Goal: Task Accomplishment & Management: Complete application form

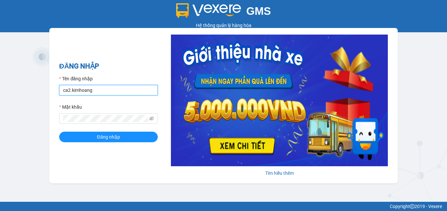
click at [116, 94] on input "ca2.kimhoang" at bounding box center [108, 90] width 99 height 11
type input "c"
type input "antravinh.kimhoang"
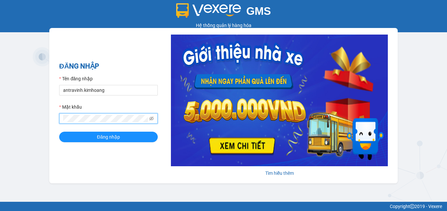
click at [59, 131] on button "Đăng nhập" at bounding box center [108, 136] width 99 height 11
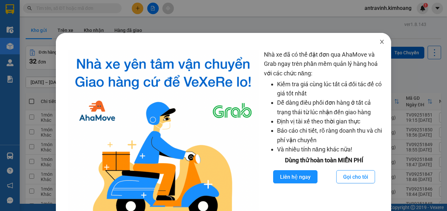
click at [379, 40] on icon "close" at bounding box center [381, 41] width 5 height 5
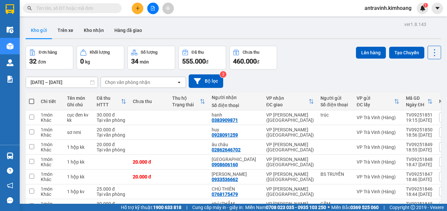
click at [86, 10] on input "text" at bounding box center [75, 8] width 78 height 7
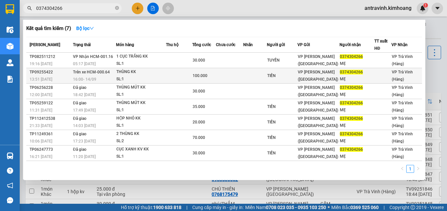
type input "0374304266"
click at [248, 78] on td at bounding box center [254, 75] width 23 height 15
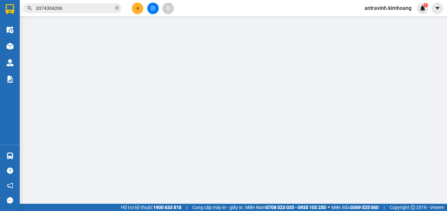
type input "TIỀN"
type input "0374304266"
type input "MẸ"
type input "100.000"
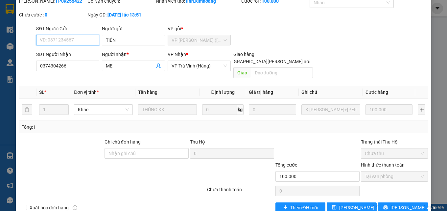
scroll to position [43, 0]
click at [402, 203] on span "[PERSON_NAME] và In" at bounding box center [413, 206] width 46 height 7
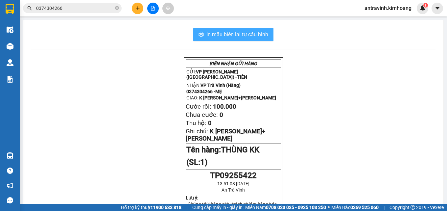
click at [237, 37] on span "In mẫu biên lai tự cấu hình" at bounding box center [237, 34] width 62 height 8
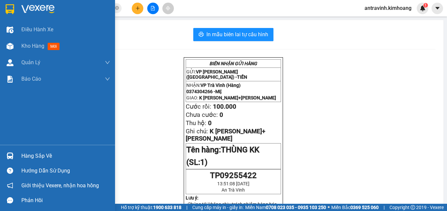
click at [39, 158] on div "Hàng sắp về" at bounding box center [65, 156] width 89 height 10
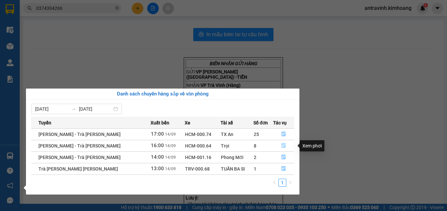
click at [283, 144] on icon "file-done" at bounding box center [283, 145] width 5 height 5
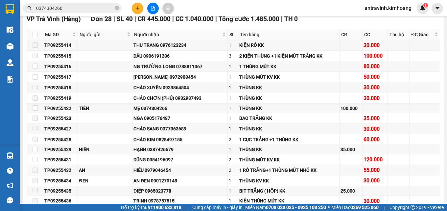
scroll to position [197, 0]
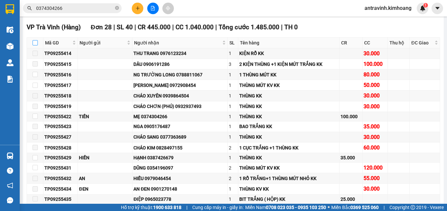
click at [34, 45] on input "checkbox" at bounding box center [35, 42] width 5 height 5
checkbox input "true"
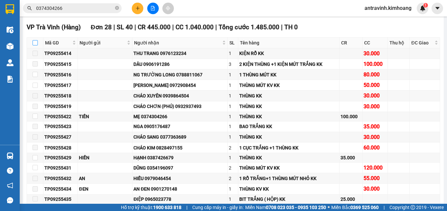
checkbox input "true"
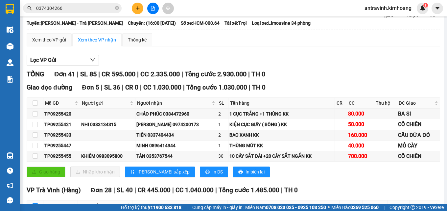
scroll to position [0, 0]
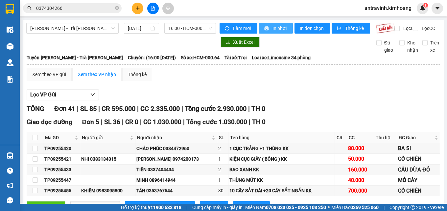
click at [272, 28] on span "In phơi" at bounding box center [279, 28] width 15 height 7
click at [67, 9] on input "0374304266" at bounding box center [75, 8] width 78 height 7
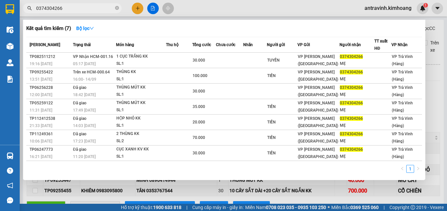
click at [67, 9] on input "0374304266" at bounding box center [75, 8] width 78 height 7
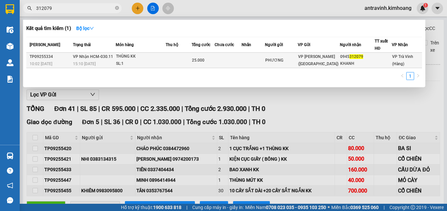
type input "312079"
click at [181, 57] on td at bounding box center [179, 60] width 26 height 15
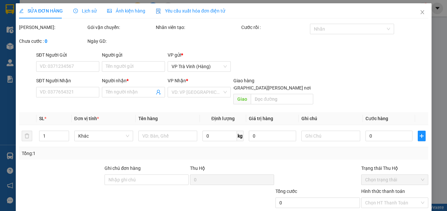
type input "PHƯƠNG"
type input "0945312079"
type input "KHANH"
type input "25.000"
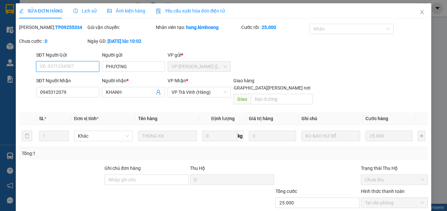
scroll to position [31, 0]
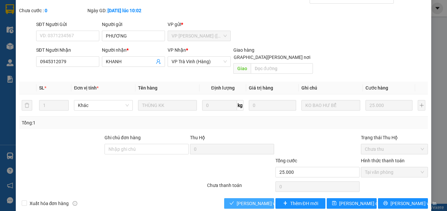
click at [258, 199] on span "[PERSON_NAME] và [PERSON_NAME] hàng" at bounding box center [281, 202] width 89 height 7
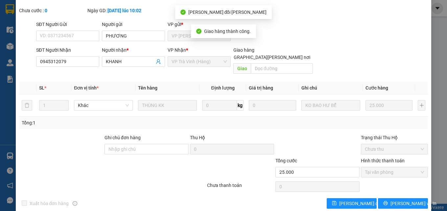
scroll to position [41, 0]
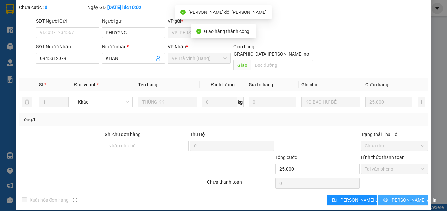
click at [406, 196] on span "[PERSON_NAME] và In" at bounding box center [413, 199] width 46 height 7
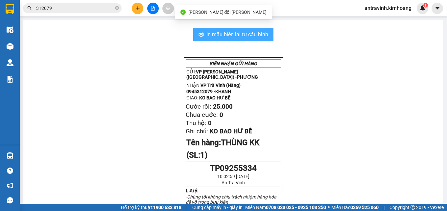
click at [258, 35] on span "In mẫu biên lai tự cấu hình" at bounding box center [237, 34] width 62 height 8
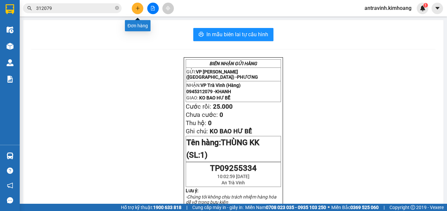
click at [136, 6] on icon "plus" at bounding box center [137, 8] width 5 height 5
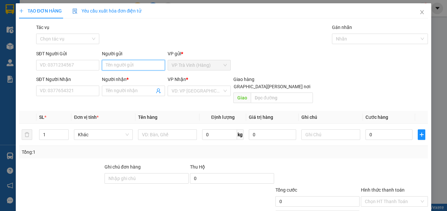
click at [132, 67] on input "Người gửi" at bounding box center [133, 65] width 63 height 11
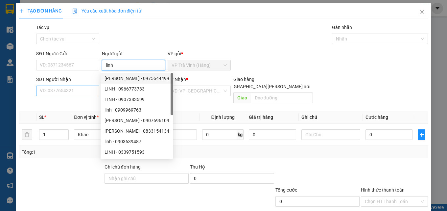
type input "linh"
click at [79, 89] on input "SĐT Người Nhận" at bounding box center [67, 90] width 63 height 11
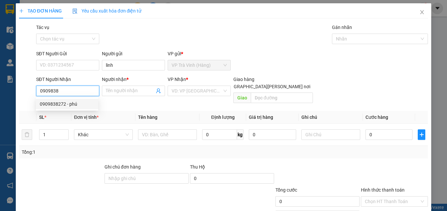
click at [63, 105] on div "0909838272 - phú" at bounding box center [67, 103] width 55 height 7
type input "0909838272"
type input "phú"
type input "30.000"
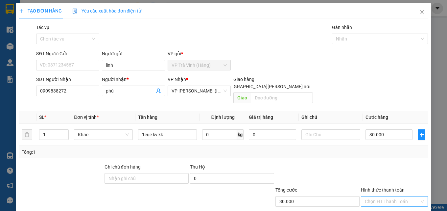
click at [392, 196] on input "Hình thức thanh toán" at bounding box center [392, 201] width 55 height 10
click at [392, 202] on div "Tại văn phòng" at bounding box center [390, 207] width 66 height 11
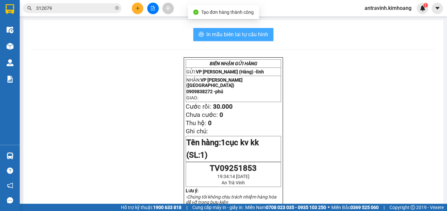
click at [247, 39] on button "In mẫu biên lai tự cấu hình" at bounding box center [233, 34] width 80 height 13
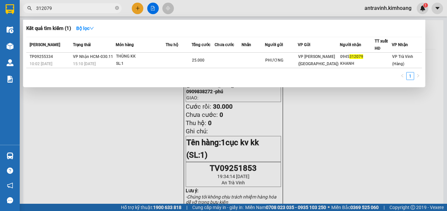
click at [70, 10] on input "312079" at bounding box center [75, 8] width 78 height 7
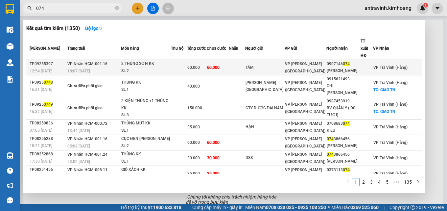
type input "074"
click at [229, 61] on td "60.000" at bounding box center [218, 67] width 22 height 15
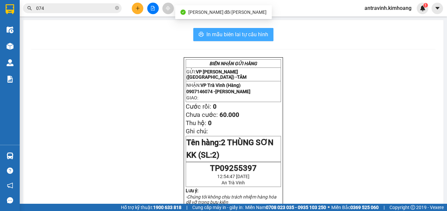
click at [261, 33] on span "In mẫu biên lai tự cấu hình" at bounding box center [237, 34] width 62 height 8
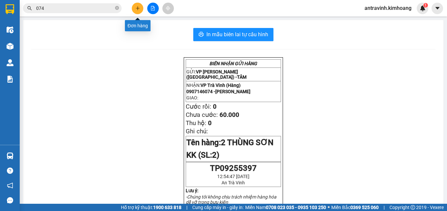
click at [137, 4] on button at bounding box center [137, 8] width 11 height 11
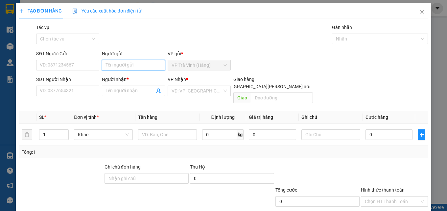
click at [142, 66] on input "Người gửi" at bounding box center [133, 65] width 63 height 11
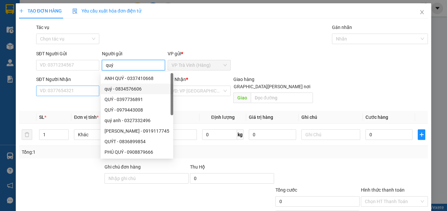
type input "quý"
click at [82, 89] on input "SĐT Người Nhận" at bounding box center [67, 90] width 63 height 11
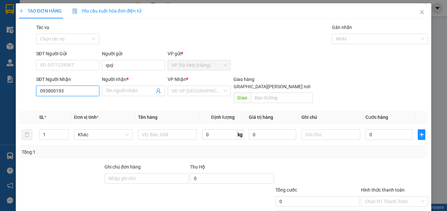
type input "0938001933"
click at [79, 103] on div "0938001933 - tâm" at bounding box center [67, 103] width 55 height 7
type input "tâm"
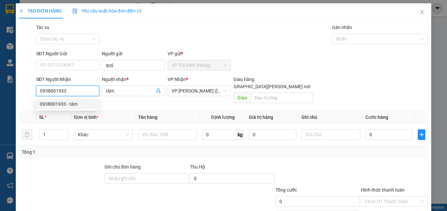
type input "25.000"
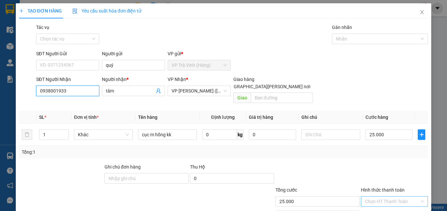
type input "0938001933"
click at [395, 196] on input "Hình thức thanh toán" at bounding box center [392, 201] width 55 height 10
click at [375, 203] on div "Tại văn phòng" at bounding box center [390, 206] width 58 height 7
type input "0"
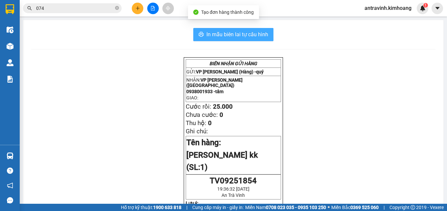
click at [243, 30] on button "In mẫu biên lai tự cấu hình" at bounding box center [233, 34] width 80 height 13
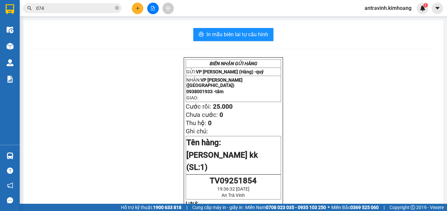
click at [81, 8] on input "074" at bounding box center [75, 8] width 78 height 7
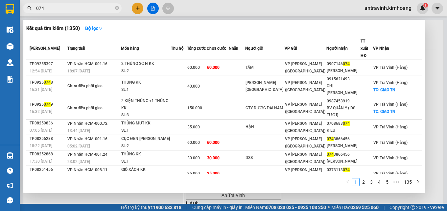
click at [81, 8] on input "074" at bounding box center [75, 8] width 78 height 7
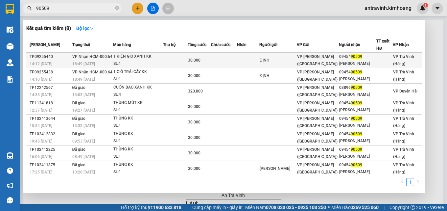
type input "90509"
click at [207, 58] on div "30.000" at bounding box center [199, 59] width 22 height 7
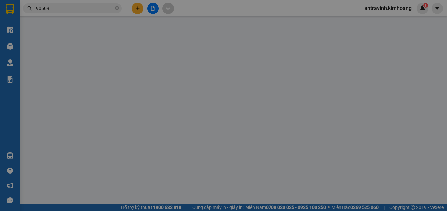
type input "ĐỊNH"
type input "0945490509"
type input "[PERSON_NAME]"
type input "30.000"
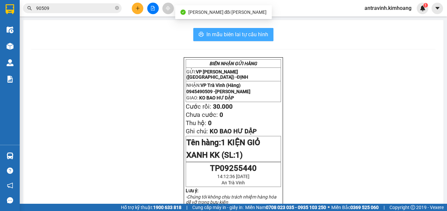
click at [266, 34] on button "In mẫu biên lai tự cấu hình" at bounding box center [233, 34] width 80 height 13
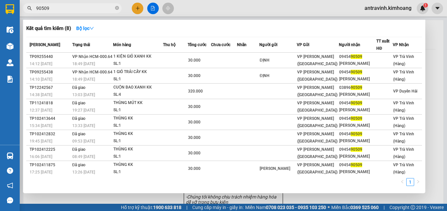
click at [95, 8] on input "90509" at bounding box center [75, 8] width 78 height 7
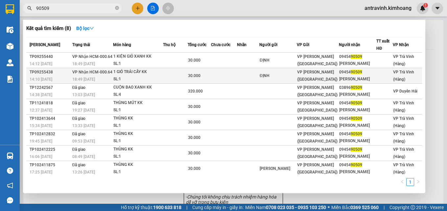
click at [208, 75] on div "30.000" at bounding box center [199, 75] width 22 height 7
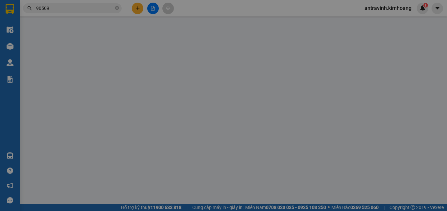
type input "ĐỊNH"
type input "0945490509"
type input "[PERSON_NAME]"
type input "30.000"
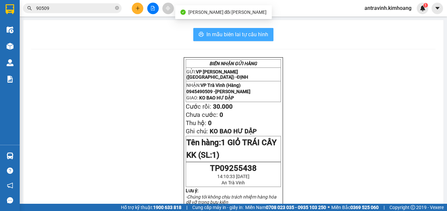
click at [245, 32] on span "In mẫu biên lai tự cấu hình" at bounding box center [237, 34] width 62 height 8
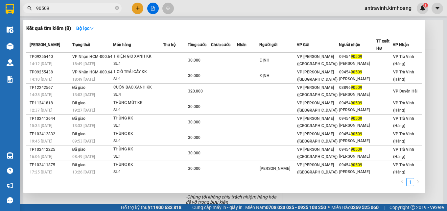
click at [75, 9] on input "90509" at bounding box center [75, 8] width 78 height 7
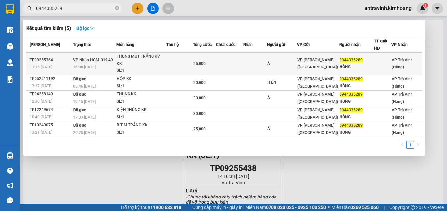
type input "0944335289"
click at [167, 63] on td at bounding box center [179, 64] width 26 height 22
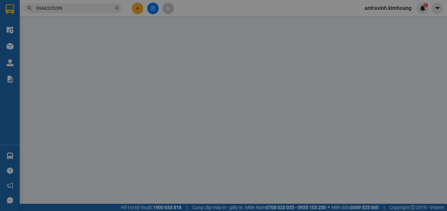
type input "Á"
type input "0944335289"
type input "HỒNG"
type input "25.000"
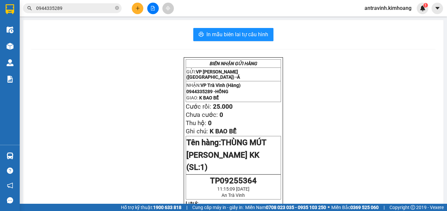
click at [78, 7] on input "0944335289" at bounding box center [75, 8] width 78 height 7
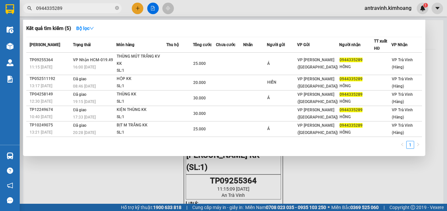
click at [78, 7] on input "0944335289" at bounding box center [75, 8] width 78 height 7
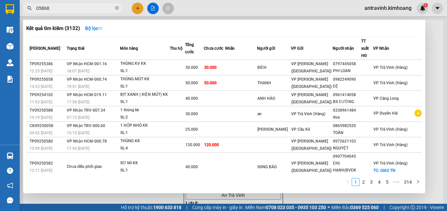
click at [68, 8] on input "05868" at bounding box center [75, 8] width 78 height 7
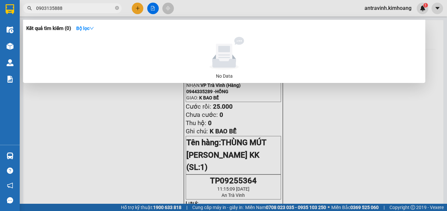
click at [68, 8] on input "0903135888" at bounding box center [75, 8] width 78 height 7
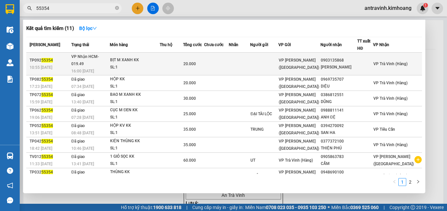
type input "55354"
click at [204, 60] on div "20.000" at bounding box center [193, 63] width 21 height 7
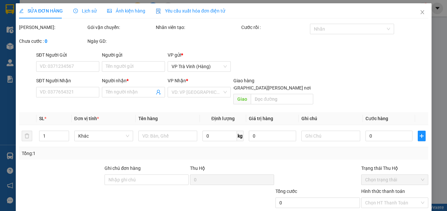
type input "0903135868"
type input "[PERSON_NAME]"
type input "20.000"
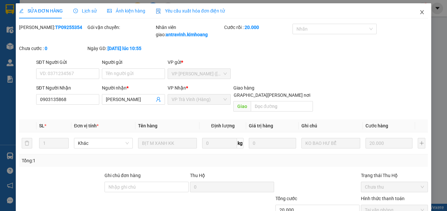
click at [420, 11] on icon "close" at bounding box center [422, 12] width 4 height 4
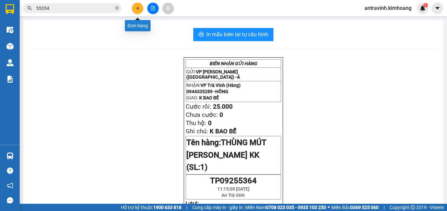
click at [139, 9] on icon "plus" at bounding box center [137, 8] width 5 height 5
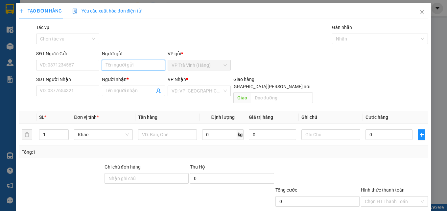
click at [138, 64] on input "Người gửi" at bounding box center [133, 65] width 63 height 11
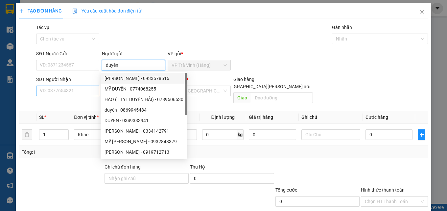
type input "duyên"
click at [84, 92] on input "SĐT Người Nhận" at bounding box center [67, 90] width 63 height 11
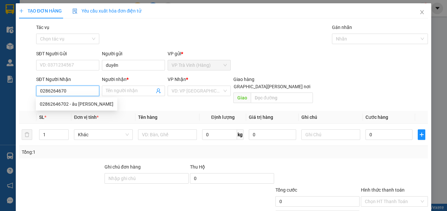
type input "02862646702"
click at [79, 103] on div "02862646702 - âu [PERSON_NAME]" at bounding box center [77, 103] width 74 height 7
type input "âu châu"
type input "20.000"
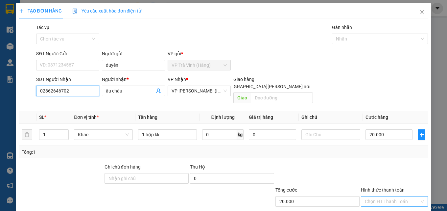
type input "02862646702"
click at [390, 196] on input "Hình thức thanh toán" at bounding box center [392, 201] width 55 height 10
click at [383, 203] on div "Tại văn phòng" at bounding box center [390, 206] width 58 height 7
type input "0"
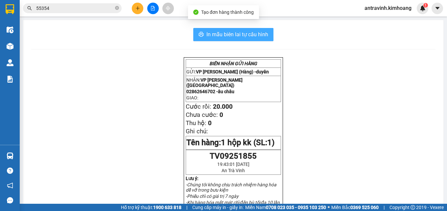
click at [260, 34] on span "In mẫu biên lai tự cấu hình" at bounding box center [237, 34] width 62 height 8
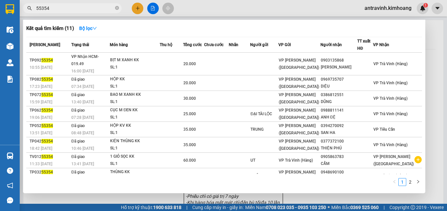
click at [92, 10] on input "55354" at bounding box center [75, 8] width 78 height 7
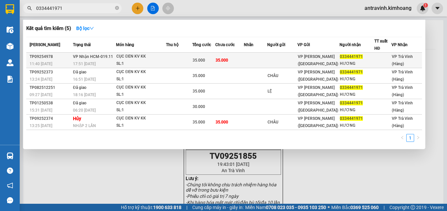
type input "0334441971"
click at [228, 60] on span "35.000" at bounding box center [221, 60] width 12 height 5
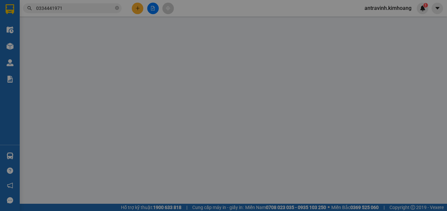
type input "0334441971"
type input "HƯƠNG"
type input "35.000"
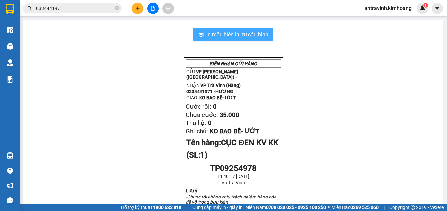
click at [236, 34] on span "In mẫu biên lai tự cấu hình" at bounding box center [237, 34] width 62 height 8
click at [70, 9] on input "0334441971" at bounding box center [75, 8] width 78 height 7
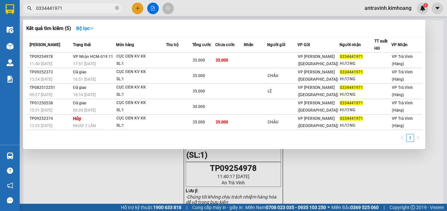
click at [70, 9] on input "0334441971" at bounding box center [75, 8] width 78 height 7
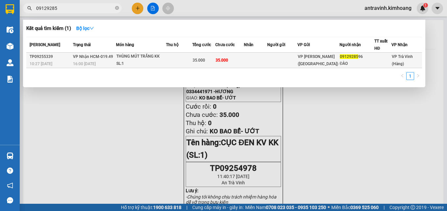
click at [244, 57] on td "35.000" at bounding box center [229, 60] width 29 height 15
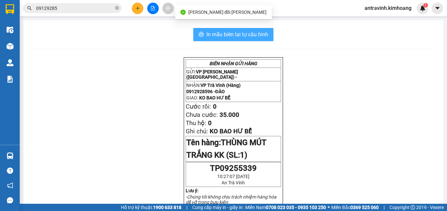
click at [259, 31] on span "In mẫu biên lai tự cấu hình" at bounding box center [237, 34] width 62 height 8
click at [248, 36] on span "In mẫu biên lai tự cấu hình" at bounding box center [237, 34] width 62 height 8
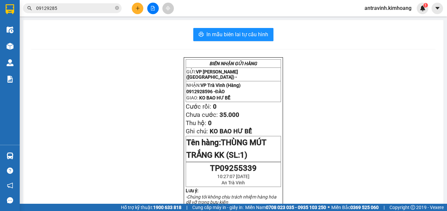
click at [66, 8] on input "09129285" at bounding box center [75, 8] width 78 height 7
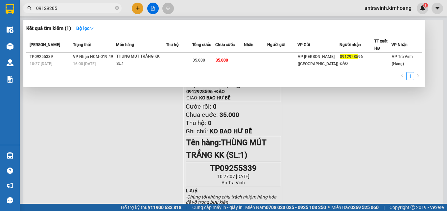
click at [66, 8] on input "09129285" at bounding box center [75, 8] width 78 height 7
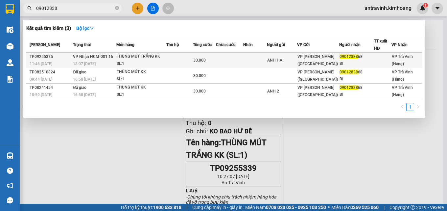
type input "09012838"
click at [205, 63] on div "30.000" at bounding box center [204, 59] width 22 height 7
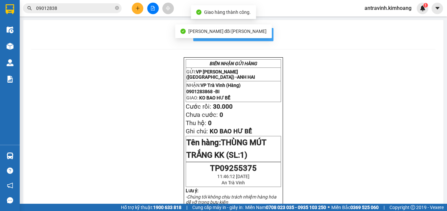
click at [266, 37] on button "In mẫu biên lai tự cấu hình" at bounding box center [233, 34] width 80 height 13
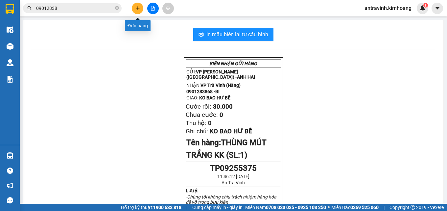
click at [138, 8] on icon "plus" at bounding box center [138, 8] width 4 height 0
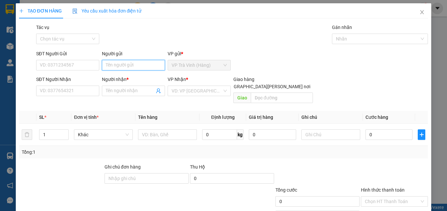
click at [141, 66] on input "Người gửi" at bounding box center [133, 65] width 63 height 11
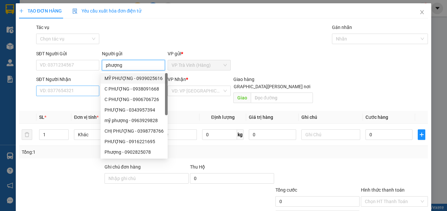
type input "phượng"
click at [71, 92] on input "SĐT Người Nhận" at bounding box center [67, 90] width 63 height 11
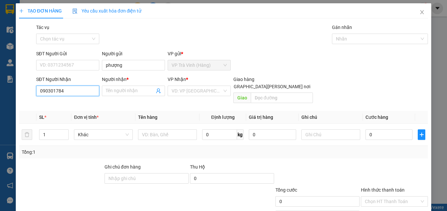
type input "0903017845"
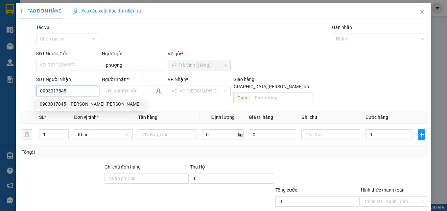
click at [98, 105] on div "0903017845 - [PERSON_NAME] [PERSON_NAME]" at bounding box center [90, 103] width 101 height 7
type input "[PERSON_NAME] [PERSON_NAME]"
type input "20.000"
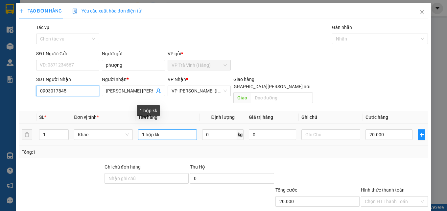
type input "0903017845"
click at [169, 131] on input "1 hộp kk" at bounding box center [167, 134] width 59 height 11
type input "1 thùng"
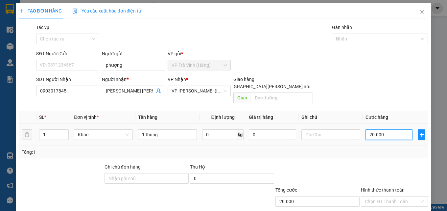
click at [389, 129] on input "20.000" at bounding box center [388, 134] width 47 height 11
click at [396, 196] on input "Hình thức thanh toán" at bounding box center [392, 201] width 55 height 10
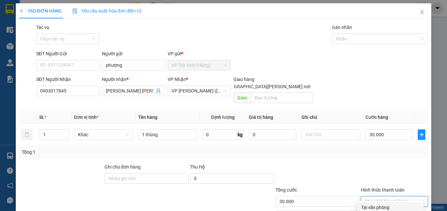
click at [394, 203] on div "Tại văn phòng" at bounding box center [390, 206] width 58 height 7
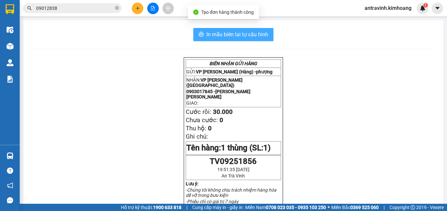
click at [263, 34] on span "In mẫu biên lai tự cấu hình" at bounding box center [237, 34] width 62 height 8
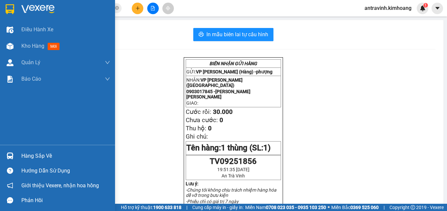
click at [25, 157] on div "Hàng sắp về" at bounding box center [65, 156] width 89 height 10
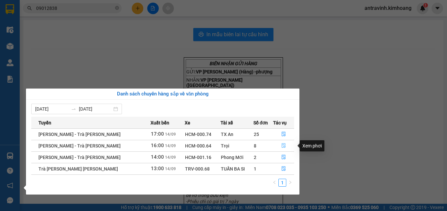
click at [282, 144] on icon "file-done" at bounding box center [284, 145] width 4 height 5
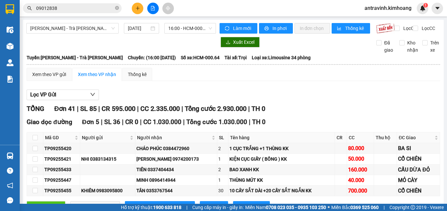
checkbox input "true"
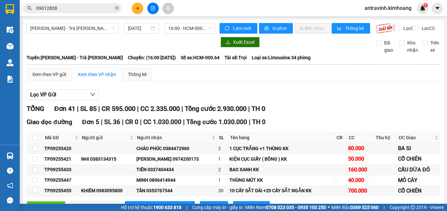
checkbox input "true"
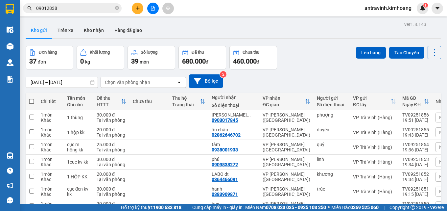
click at [85, 7] on input "09012838" at bounding box center [75, 8] width 78 height 7
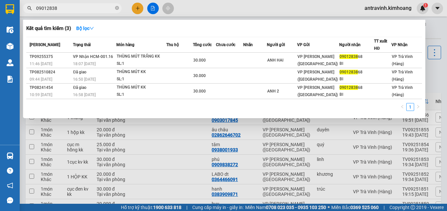
click at [85, 7] on input "09012838" at bounding box center [75, 8] width 78 height 7
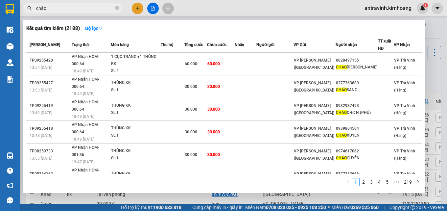
click at [90, 9] on input "cháo" at bounding box center [75, 8] width 78 height 7
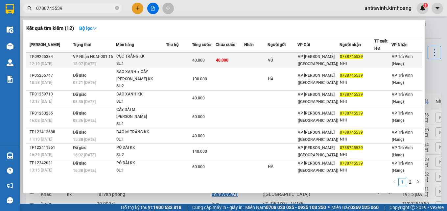
click at [250, 61] on td at bounding box center [255, 60] width 23 height 15
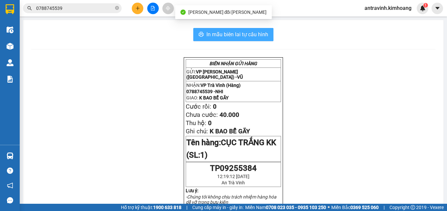
click at [260, 34] on span "In mẫu biên lai tự cấu hình" at bounding box center [237, 34] width 62 height 8
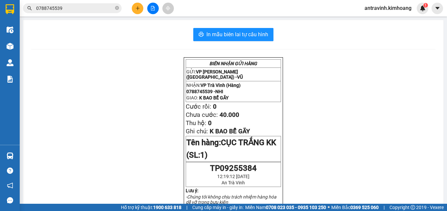
click at [76, 9] on input "0788745539" at bounding box center [75, 8] width 78 height 7
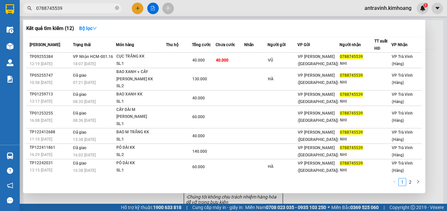
click at [76, 9] on input "0788745539" at bounding box center [75, 8] width 78 height 7
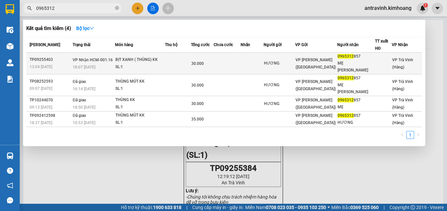
type input "0965312"
click at [203, 61] on span "30.000" at bounding box center [197, 63] width 12 height 5
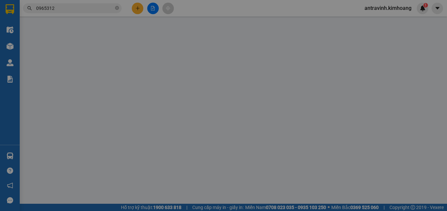
type input "HƯƠNG"
type input "0965312857"
type input "MẸ [PERSON_NAME]"
type input "30.000"
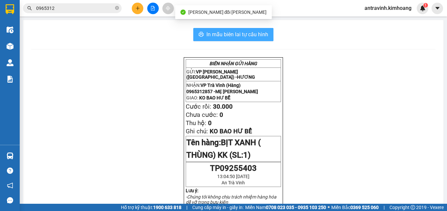
click at [267, 35] on button "In mẫu biên lai tự cấu hình" at bounding box center [233, 34] width 80 height 13
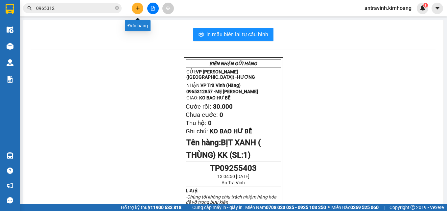
click at [140, 7] on button at bounding box center [137, 8] width 11 height 11
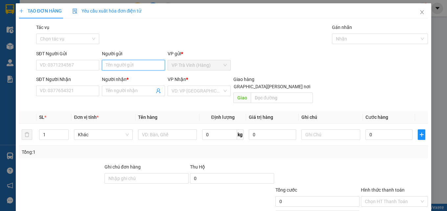
click at [139, 64] on input "Người gửi" at bounding box center [133, 65] width 63 height 11
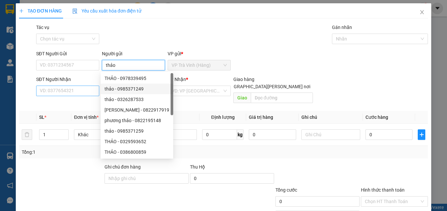
type input "thảo"
click at [85, 92] on input "SĐT Người Nhận" at bounding box center [67, 90] width 63 height 11
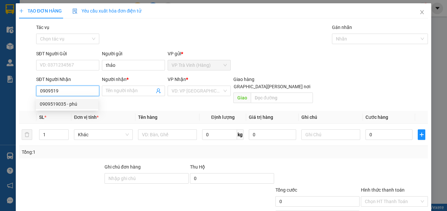
click at [72, 106] on div "0909519035 - phú" at bounding box center [67, 103] width 55 height 7
type input "0909519035"
type input "phú"
type input "30.000"
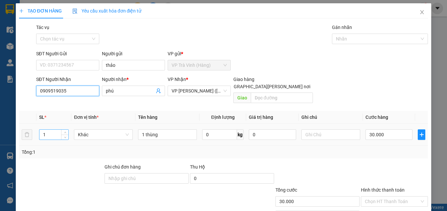
type input "0909519035"
click at [51, 130] on input "1" at bounding box center [53, 134] width 29 height 10
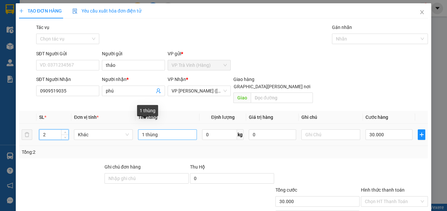
type input "2"
click at [143, 129] on input "1 thùng" at bounding box center [167, 134] width 59 height 11
type input "thùng"
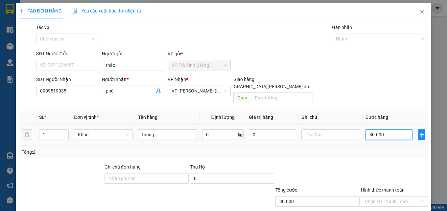
click at [380, 129] on input "30.000" at bounding box center [388, 134] width 47 height 11
type input "6"
type input "60"
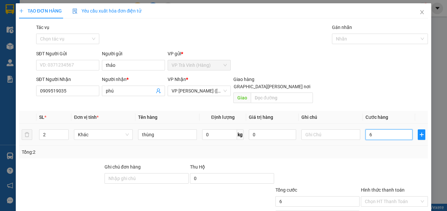
type input "60"
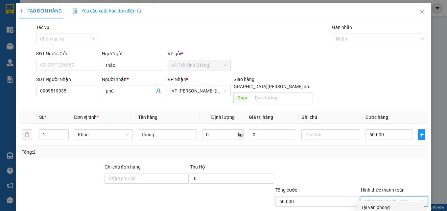
click at [390, 196] on input "Hình thức thanh toán" at bounding box center [392, 201] width 55 height 10
click at [391, 203] on div "Tại văn phòng" at bounding box center [390, 206] width 58 height 7
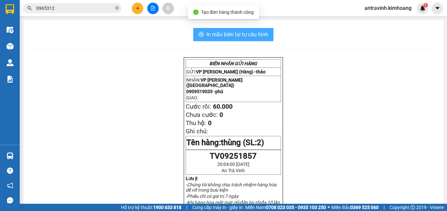
click at [263, 34] on span "In mẫu biên lai tự cấu hình" at bounding box center [237, 34] width 62 height 8
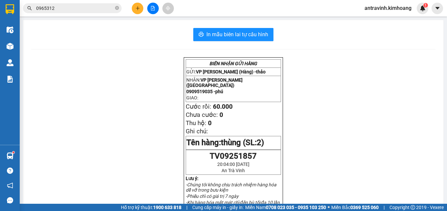
click at [70, 11] on input "0965312" at bounding box center [75, 8] width 78 height 7
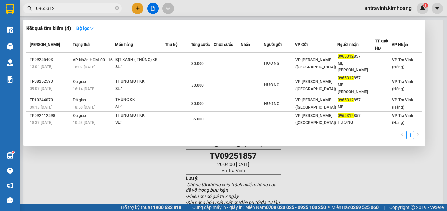
click at [70, 11] on input "0965312" at bounding box center [75, 8] width 78 height 7
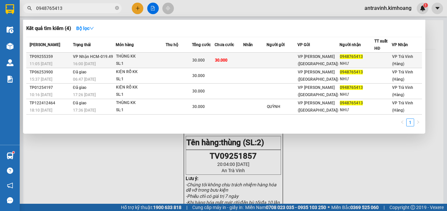
type input "0948765413"
click at [173, 62] on td at bounding box center [179, 60] width 26 height 15
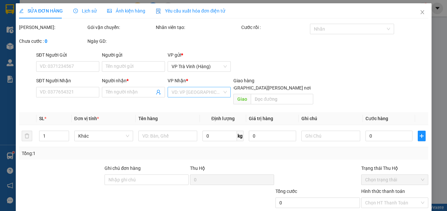
type input "0948765413"
type input "NHƯ"
type input "30.000"
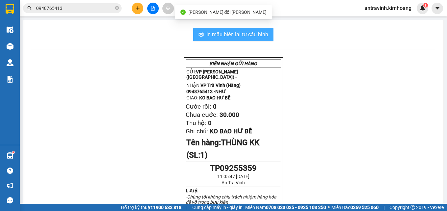
click at [259, 34] on span "In mẫu biên lai tự cấu hình" at bounding box center [237, 34] width 62 height 8
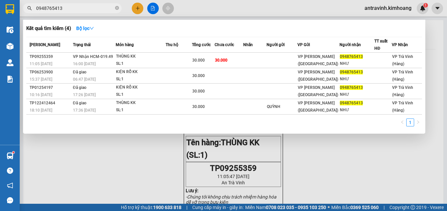
click at [78, 8] on input "0948765413" at bounding box center [75, 8] width 78 height 7
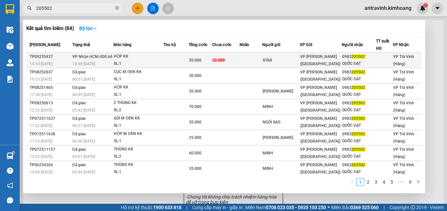
type input "205502"
click at [212, 61] on div "20.000" at bounding box center [200, 59] width 23 height 7
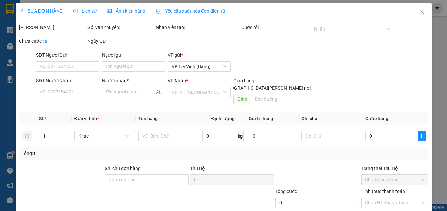
type input "STAR"
type input "0983205502"
type input "QUỐC ĐẠT"
type input "20.000"
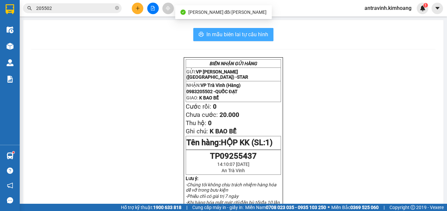
click at [264, 34] on span "In mẫu biên lai tự cấu hình" at bounding box center [237, 34] width 62 height 8
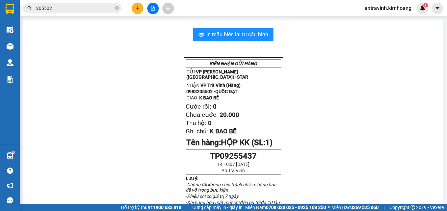
click at [85, 7] on input "205502" at bounding box center [75, 8] width 78 height 7
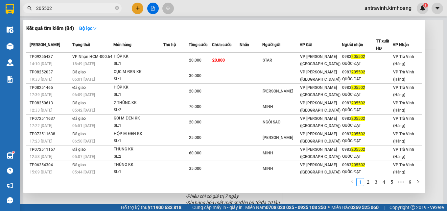
click at [85, 7] on input "205502" at bounding box center [75, 8] width 78 height 7
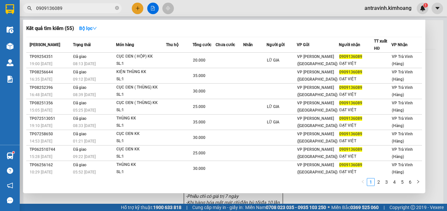
type input "0909136089"
click at [137, 9] on div at bounding box center [223, 105] width 447 height 211
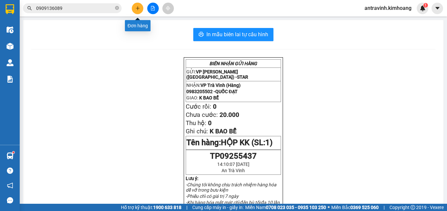
click at [137, 9] on icon "plus" at bounding box center [137, 8] width 5 height 5
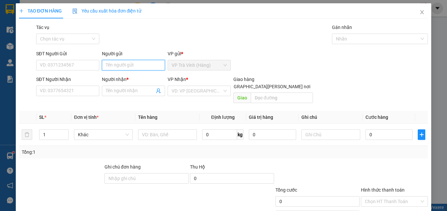
click at [132, 65] on input "Người gửi" at bounding box center [133, 65] width 63 height 11
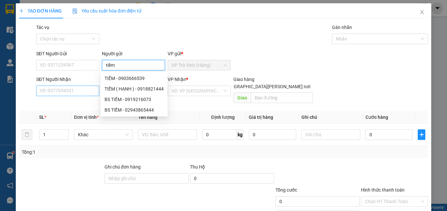
type input "tiềm"
click at [89, 91] on input "SĐT Người Nhận" at bounding box center [67, 90] width 63 height 11
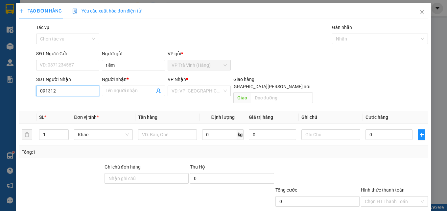
type input "0913129"
click at [75, 102] on div "0913129199 - [PERSON_NAME]" at bounding box center [72, 103] width 65 height 7
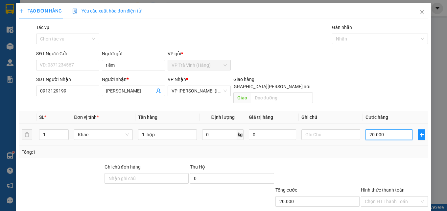
click at [395, 129] on input "20.000" at bounding box center [388, 134] width 47 height 11
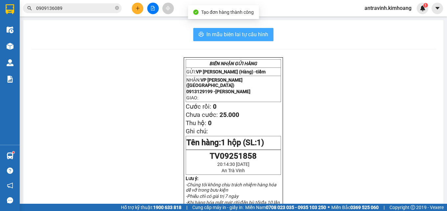
click at [256, 35] on span "In mẫu biên lai tự cấu hình" at bounding box center [237, 34] width 62 height 8
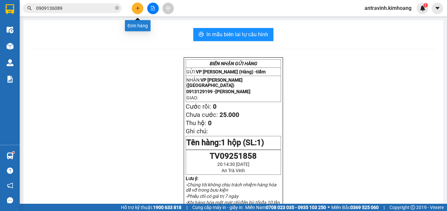
click at [137, 10] on icon "plus" at bounding box center [137, 8] width 5 height 5
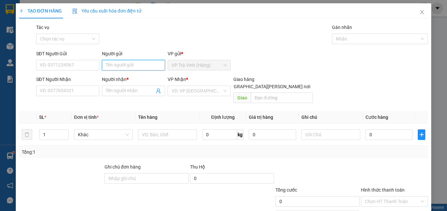
click at [133, 66] on input "Người gửi" at bounding box center [133, 65] width 63 height 11
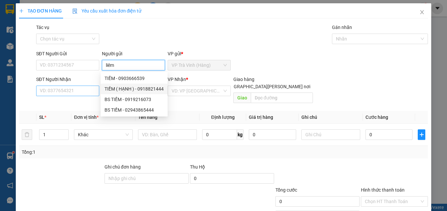
type input "liêm"
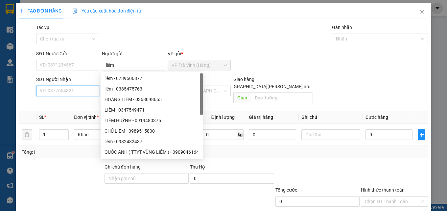
click at [87, 92] on input "SĐT Người Nhận" at bounding box center [67, 90] width 63 height 11
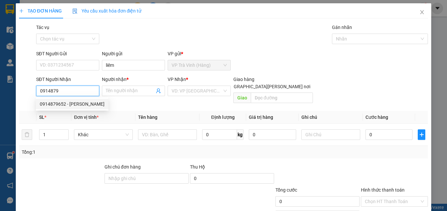
click at [69, 103] on div "0914879652 - [PERSON_NAME]" at bounding box center [72, 103] width 65 height 7
type input "0914879652"
type input "TUYỀN"
type input "20.000"
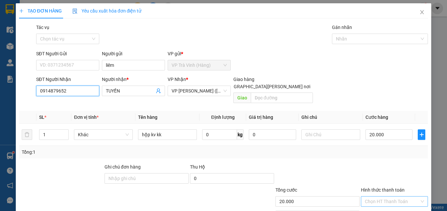
type input "0914879652"
click at [386, 196] on input "Hình thức thanh toán" at bounding box center [392, 201] width 55 height 10
click at [387, 203] on div "Tại văn phòng" at bounding box center [390, 206] width 58 height 7
type input "0"
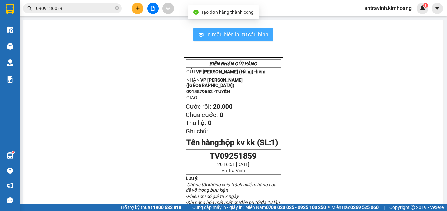
click at [260, 35] on span "In mẫu biên lai tự cấu hình" at bounding box center [237, 34] width 62 height 8
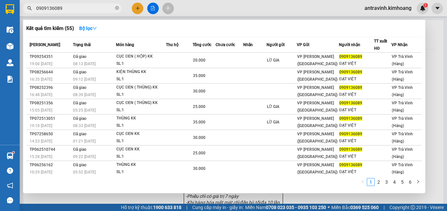
click at [76, 4] on span "0909136089" at bounding box center [72, 8] width 99 height 10
click at [75, 9] on input "0909136089" at bounding box center [75, 8] width 78 height 7
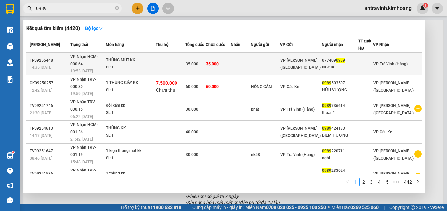
type input "0989"
click at [185, 57] on td at bounding box center [171, 64] width 30 height 23
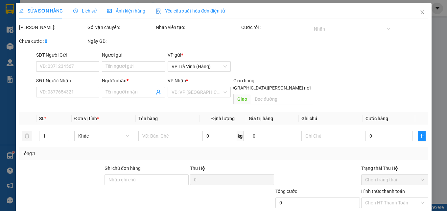
type input "0774090989"
type input "NGHĨA"
type input "35.000"
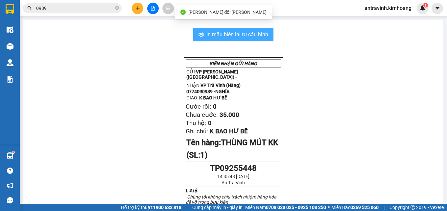
click at [251, 34] on span "In mẫu biên lai tự cấu hình" at bounding box center [237, 34] width 62 height 8
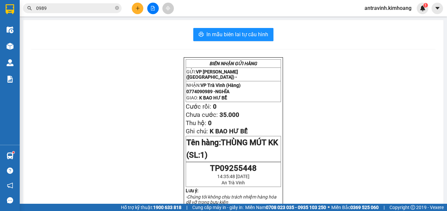
click at [66, 9] on input "0989" at bounding box center [75, 8] width 78 height 7
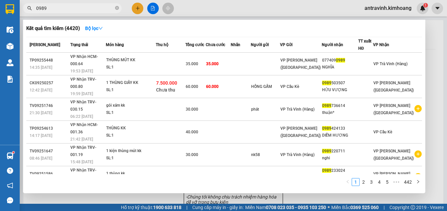
click at [66, 9] on input "0989" at bounding box center [75, 8] width 78 height 7
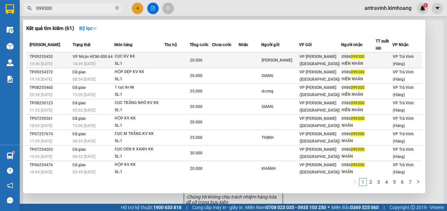
type input "099300"
click at [236, 58] on td at bounding box center [225, 60] width 27 height 15
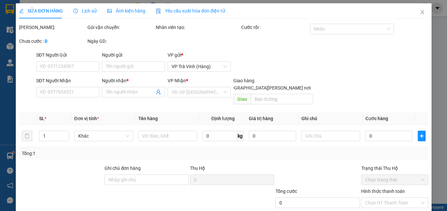
type input "[PERSON_NAME]"
type input "0986099300"
type input "HIỀN NHÂN"
type input "20.000"
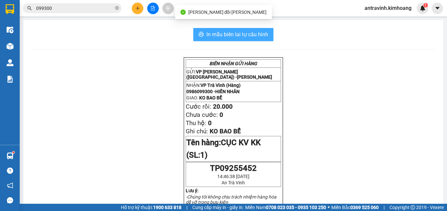
click at [266, 36] on button "In mẫu biên lai tự cấu hình" at bounding box center [233, 34] width 80 height 13
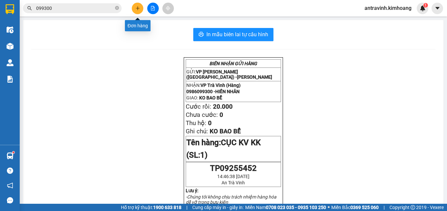
click at [138, 9] on icon "plus" at bounding box center [137, 8] width 0 height 4
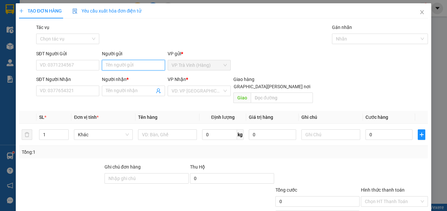
click at [134, 65] on input "Người gửi" at bounding box center [133, 65] width 63 height 11
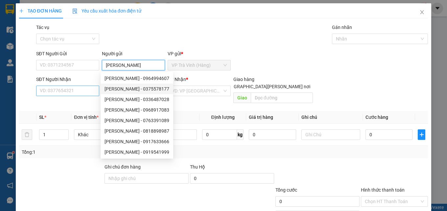
type input "[PERSON_NAME]"
click at [72, 93] on input "SĐT Người Nhận" at bounding box center [67, 90] width 63 height 11
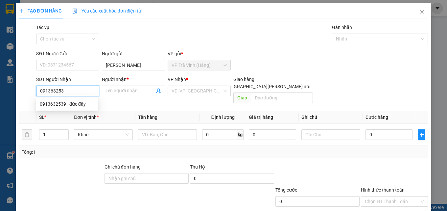
type input "0913632539"
click at [78, 102] on div "0913632539 - đức đầy" at bounding box center [67, 103] width 55 height 7
type input "đức đầy"
type input "30.000"
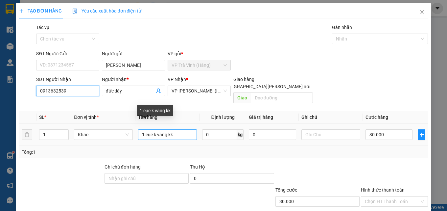
type input "0913632539"
click at [151, 129] on input "1 cục k vàng kk" at bounding box center [167, 134] width 59 height 11
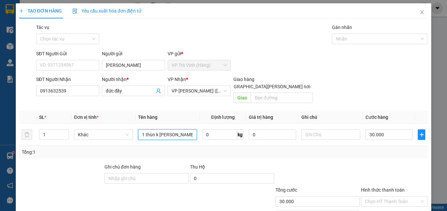
type input "1 thùng k vàng kk"
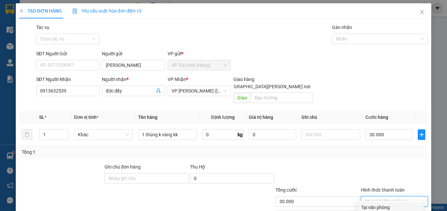
click at [391, 196] on input "Hình thức thanh toán" at bounding box center [392, 201] width 55 height 10
click at [389, 203] on div "Tại văn phòng" at bounding box center [390, 206] width 58 height 7
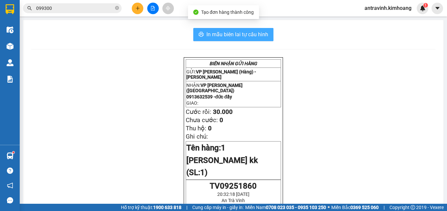
click at [254, 34] on span "In mẫu biên lai tự cấu hình" at bounding box center [237, 34] width 62 height 8
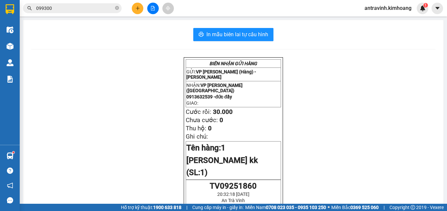
click at [79, 8] on input "099300" at bounding box center [75, 8] width 78 height 7
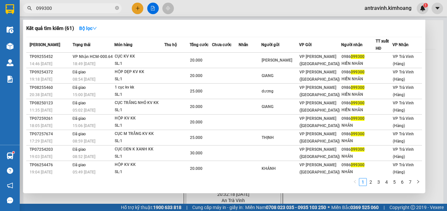
click at [79, 8] on input "099300" at bounding box center [75, 8] width 78 height 7
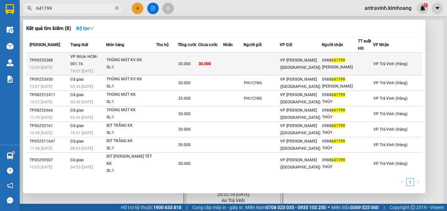
type input "641799"
click at [243, 60] on td at bounding box center [233, 64] width 20 height 23
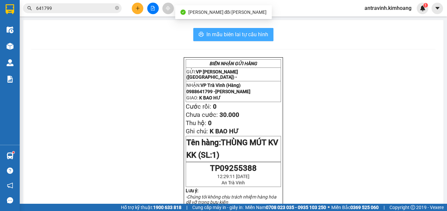
click at [262, 30] on span "In mẫu biên lai tự cấu hình" at bounding box center [237, 34] width 62 height 8
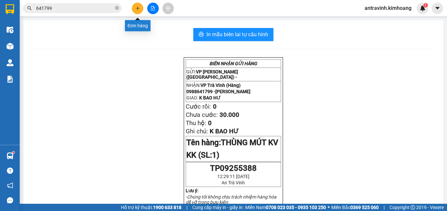
click at [138, 7] on icon "plus" at bounding box center [137, 8] width 5 height 5
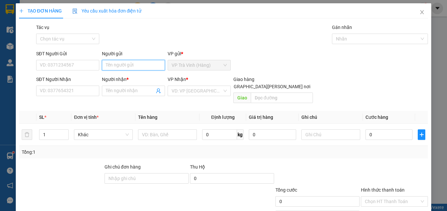
click at [133, 65] on input "Người gửi" at bounding box center [133, 65] width 63 height 11
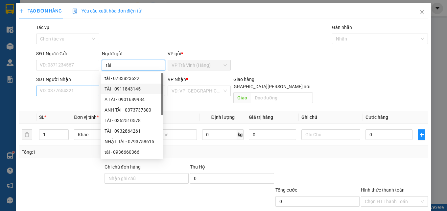
type input "tài"
click at [90, 91] on input "SĐT Người Nhận" at bounding box center [67, 90] width 63 height 11
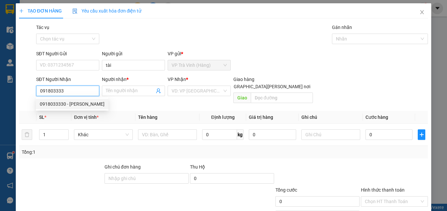
click at [70, 103] on div "0918033330 - [PERSON_NAME]" at bounding box center [72, 103] width 65 height 7
type input "0918033330"
type input "trung"
type input "30.000"
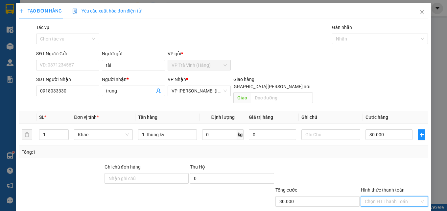
click at [391, 196] on input "Hình thức thanh toán" at bounding box center [392, 201] width 55 height 10
click at [388, 203] on div "Tại văn phòng" at bounding box center [390, 206] width 58 height 7
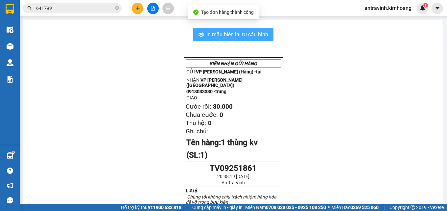
click at [259, 33] on span "In mẫu biên lai tự cấu hình" at bounding box center [237, 34] width 62 height 8
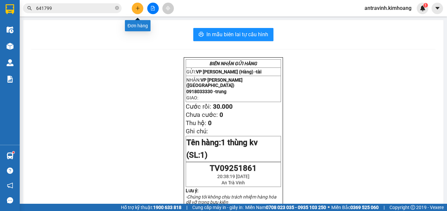
click at [136, 11] on button at bounding box center [137, 8] width 11 height 11
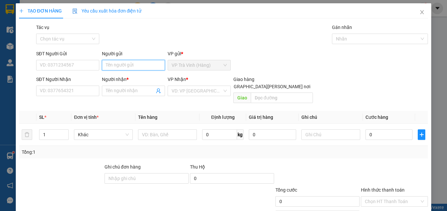
click at [133, 69] on input "Người gửi" at bounding box center [133, 65] width 63 height 11
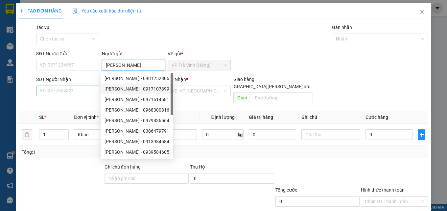
type input "[PERSON_NAME]"
click at [92, 90] on input "SĐT Người Nhận" at bounding box center [67, 90] width 63 height 11
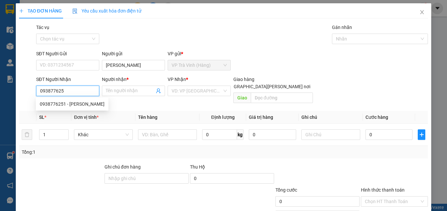
type input "0938776251"
click at [82, 103] on div "0938776251 - [PERSON_NAME]" at bounding box center [72, 103] width 65 height 7
type input "DUYÊN"
type input "25.000"
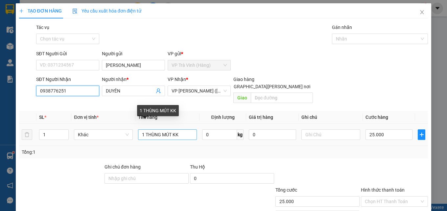
type input "0938776251"
click at [170, 129] on input "1 THÙNG MÚT KK" at bounding box center [167, 134] width 59 height 11
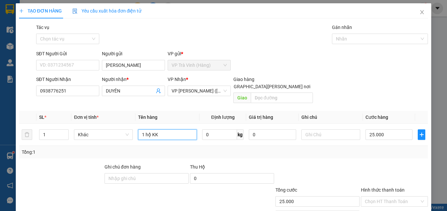
type input "1 hộp KK"
click at [379, 196] on input "Hình thức thanh toán" at bounding box center [392, 201] width 55 height 10
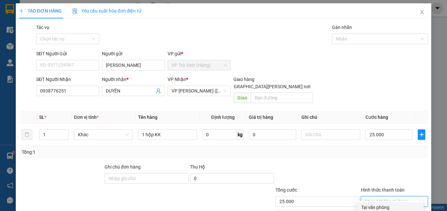
click at [381, 203] on div "Tại văn phòng" at bounding box center [390, 206] width 58 height 7
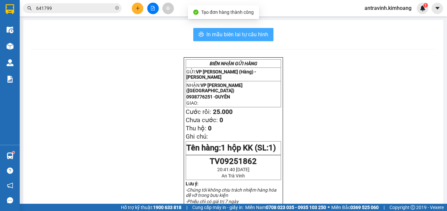
click at [253, 36] on span "In mẫu biên lai tự cấu hình" at bounding box center [237, 34] width 62 height 8
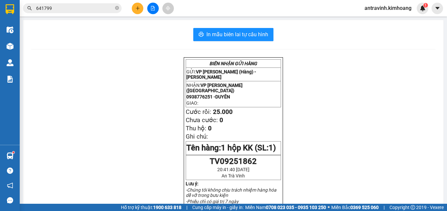
click at [69, 7] on input "641799" at bounding box center [75, 8] width 78 height 7
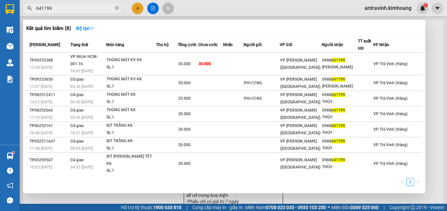
click at [69, 7] on input "641799" at bounding box center [75, 8] width 78 height 7
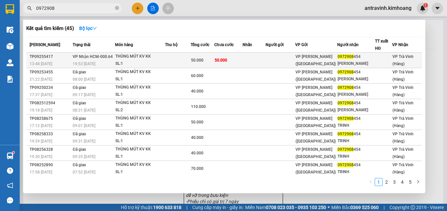
type input "0972908"
click at [242, 62] on td "50.000" at bounding box center [228, 60] width 28 height 15
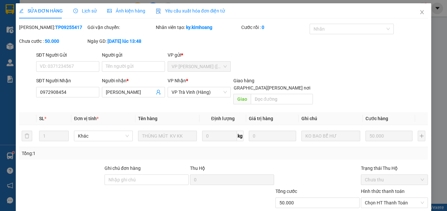
type input "0972908454"
type input "[PERSON_NAME]"
type input "50.000"
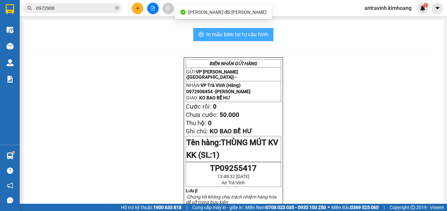
click at [262, 34] on span "In mẫu biên lai tự cấu hình" at bounding box center [237, 34] width 62 height 8
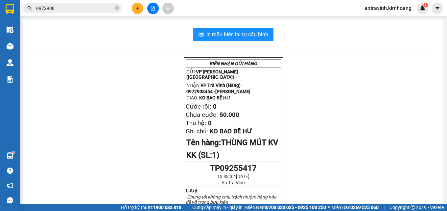
click at [74, 5] on input "0972908" at bounding box center [75, 8] width 78 height 7
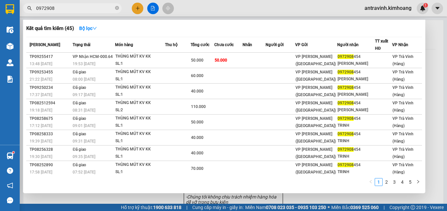
click at [74, 5] on input "0972908" at bounding box center [75, 8] width 78 height 7
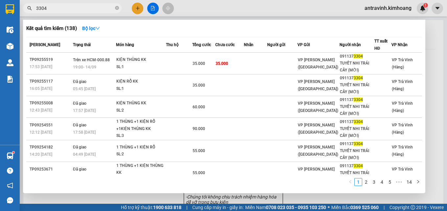
click at [67, 11] on input "3304" at bounding box center [75, 8] width 78 height 7
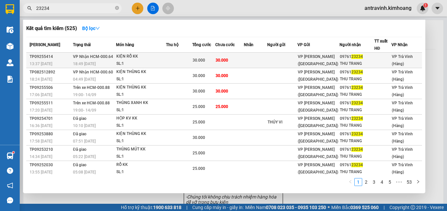
type input "23234"
click at [180, 58] on td at bounding box center [179, 60] width 26 height 15
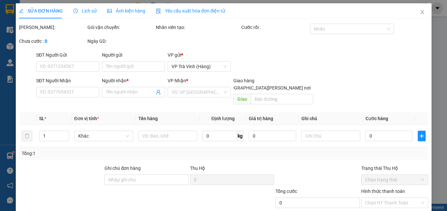
type input "0976123234"
type input "THU TRANG"
type input "30.000"
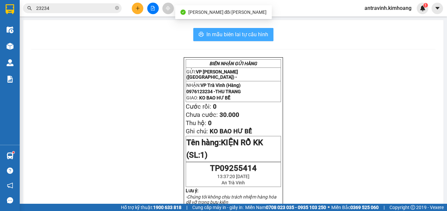
click at [257, 34] on span "In mẫu biên lai tự cấu hình" at bounding box center [237, 34] width 62 height 8
click at [243, 33] on span "In mẫu biên lai tự cấu hình" at bounding box center [237, 34] width 62 height 8
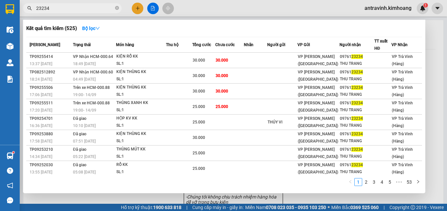
click at [82, 7] on input "23234" at bounding box center [75, 8] width 78 height 7
click at [138, 7] on div at bounding box center [223, 105] width 447 height 211
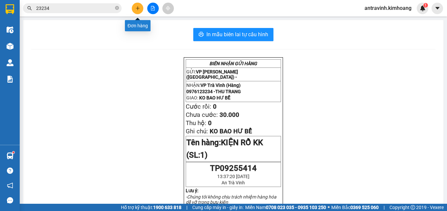
click at [138, 7] on icon "plus" at bounding box center [137, 8] width 5 height 5
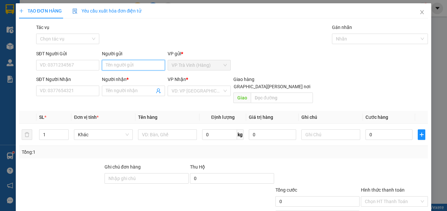
click at [125, 65] on input "Người gửi" at bounding box center [133, 65] width 63 height 11
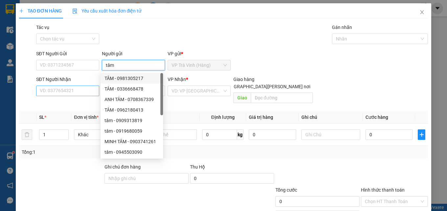
type input "tâm"
click at [84, 91] on input "SĐT Người Nhận" at bounding box center [67, 90] width 63 height 11
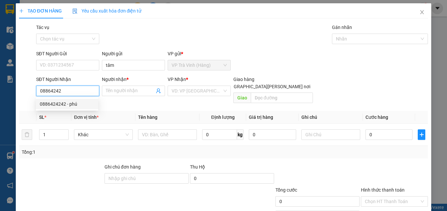
click at [78, 102] on div "0886424242 - phú" at bounding box center [67, 103] width 55 height 7
type input "0886424242"
type input "phú"
type input "20.000"
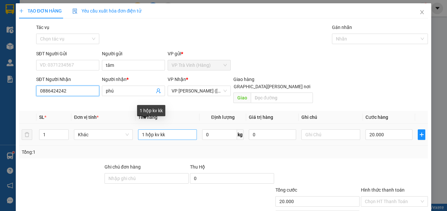
type input "0886424242"
click at [151, 129] on input "1 hộp kv kk" at bounding box center [167, 134] width 59 height 11
type input "1 cục kv kk"
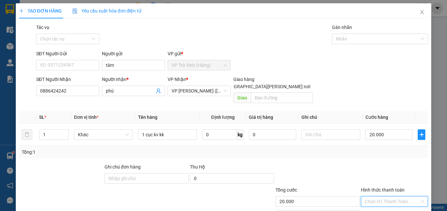
click at [389, 196] on input "Hình thức thanh toán" at bounding box center [392, 201] width 55 height 10
click at [384, 203] on div "Tại văn phòng" at bounding box center [390, 206] width 58 height 7
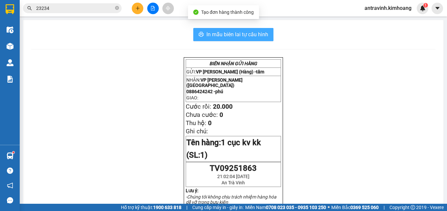
click at [263, 34] on span "In mẫu biên lai tự cấu hình" at bounding box center [237, 34] width 62 height 8
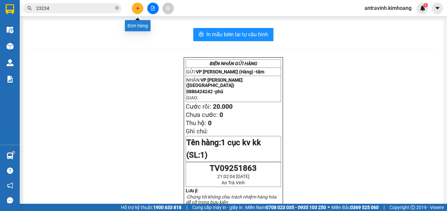
click at [139, 9] on icon "plus" at bounding box center [137, 8] width 5 height 5
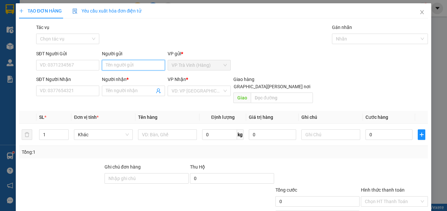
click at [147, 64] on input "Người gửi" at bounding box center [133, 65] width 63 height 11
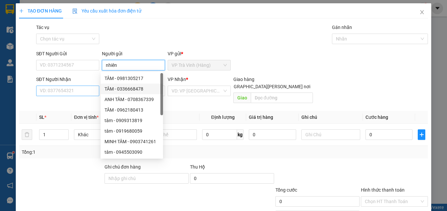
type input "nhiên"
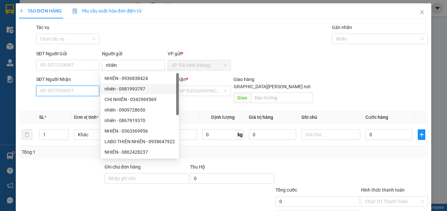
click at [86, 90] on input "SĐT Người Nhận" at bounding box center [67, 90] width 63 height 11
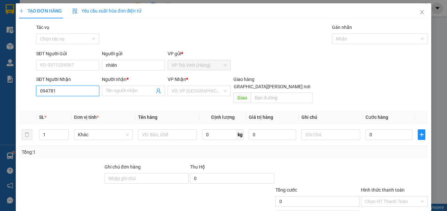
type input "0947816"
click at [84, 104] on div "0947816176 - vcm dental lab" at bounding box center [69, 103] width 59 height 7
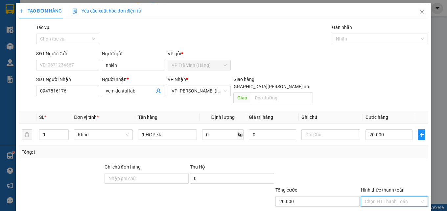
click at [396, 196] on input "Hình thức thanh toán" at bounding box center [392, 201] width 55 height 10
click at [390, 203] on div "Tại văn phòng" at bounding box center [390, 206] width 58 height 7
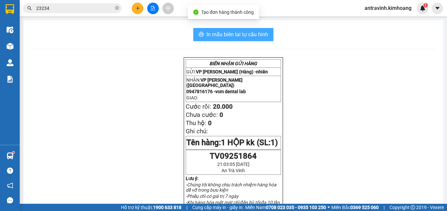
click at [261, 34] on span "In mẫu biên lai tự cấu hình" at bounding box center [237, 34] width 62 height 8
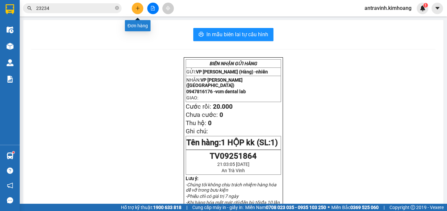
click at [135, 8] on icon "plus" at bounding box center [137, 8] width 5 height 5
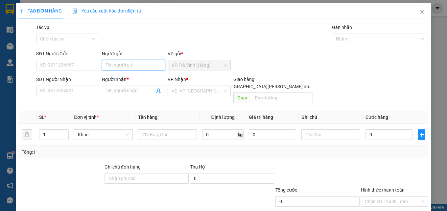
click at [149, 65] on input "Người gửi" at bounding box center [133, 65] width 63 height 11
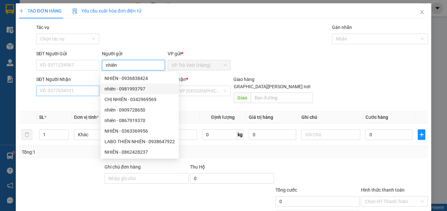
type input "nhiên"
click at [84, 91] on input "SĐT Người Nhận" at bounding box center [67, 90] width 63 height 11
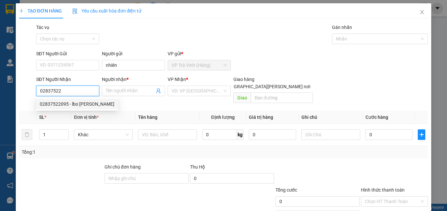
click at [82, 103] on div "02837522095 - lbo [PERSON_NAME]" at bounding box center [77, 103] width 75 height 7
type input "02837522095"
type input "lbo [PERSON_NAME]"
type input "20.000"
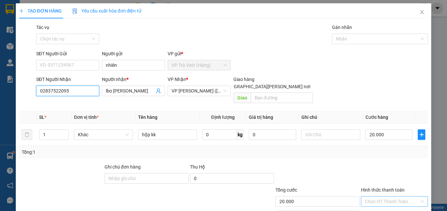
type input "02837522095"
click at [382, 196] on input "Hình thức thanh toán" at bounding box center [392, 201] width 55 height 10
click at [385, 203] on div "Tại văn phòng" at bounding box center [390, 206] width 58 height 7
type input "0"
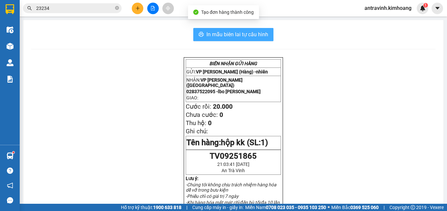
click at [253, 36] on span "In mẫu biên lai tự cấu hình" at bounding box center [237, 34] width 62 height 8
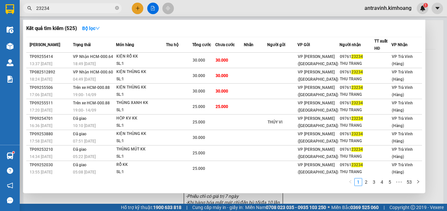
click at [80, 8] on input "23234" at bounding box center [75, 8] width 78 height 7
click at [82, 11] on input "23234" at bounding box center [75, 8] width 78 height 7
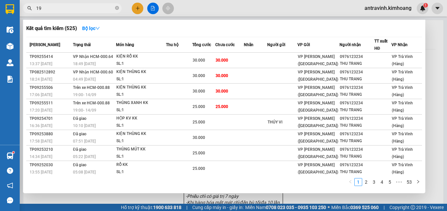
type input "1"
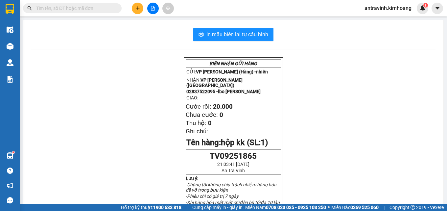
click at [102, 10] on input "text" at bounding box center [75, 8] width 78 height 7
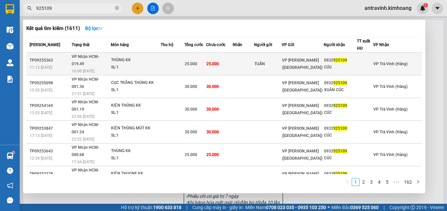
type input "925109"
click at [206, 60] on div "25.000" at bounding box center [195, 63] width 21 height 7
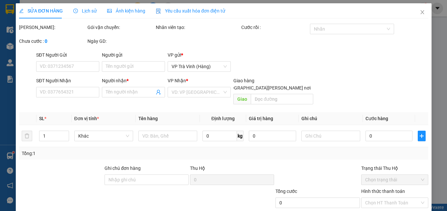
type input "TUẤN"
type input "0932925109"
type input "CÚC"
type input "25.000"
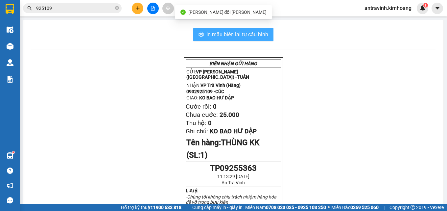
click at [256, 35] on span "In mẫu biên lai tự cấu hình" at bounding box center [237, 34] width 62 height 8
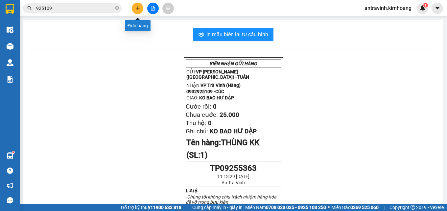
click at [136, 7] on icon "plus" at bounding box center [137, 8] width 5 height 5
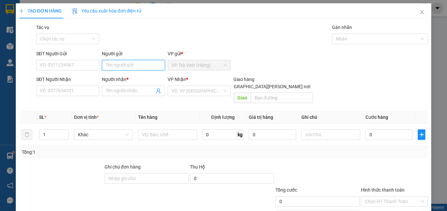
click at [138, 62] on input "Người gửi" at bounding box center [133, 65] width 63 height 11
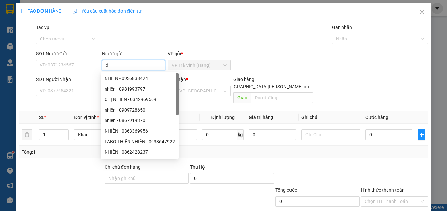
type input "d"
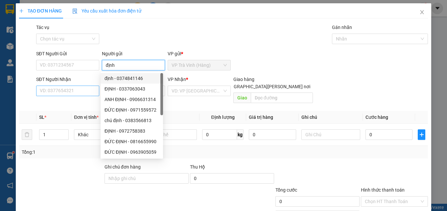
type input "định"
click at [79, 90] on input "SĐT Người Nhận" at bounding box center [67, 90] width 63 height 11
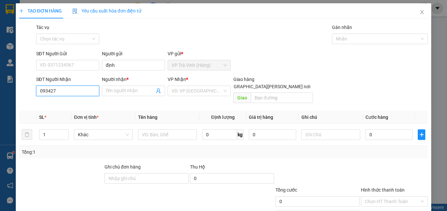
type input "0934274"
click at [80, 104] on div "0934274322 - trung" at bounding box center [67, 103] width 55 height 7
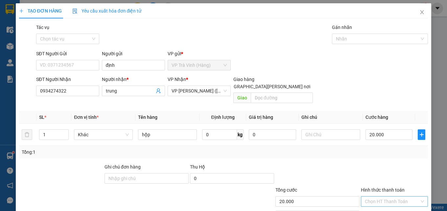
click at [389, 196] on input "Hình thức thanh toán" at bounding box center [392, 201] width 55 height 10
click at [388, 203] on div "Tại văn phòng" at bounding box center [390, 206] width 58 height 7
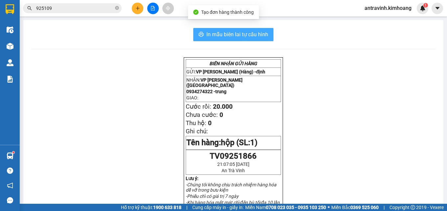
click at [250, 36] on span "In mẫu biên lai tự cấu hình" at bounding box center [237, 34] width 62 height 8
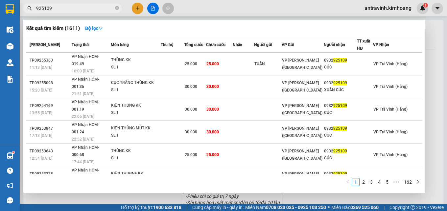
click at [59, 9] on input "925109" at bounding box center [75, 8] width 78 height 7
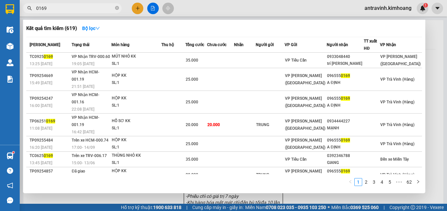
type input "0169"
click at [137, 7] on div at bounding box center [223, 105] width 447 height 211
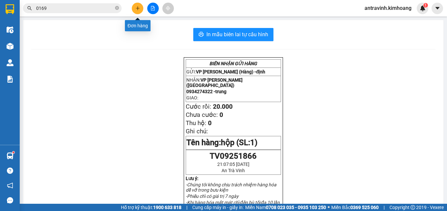
click at [137, 7] on icon "plus" at bounding box center [137, 8] width 5 height 5
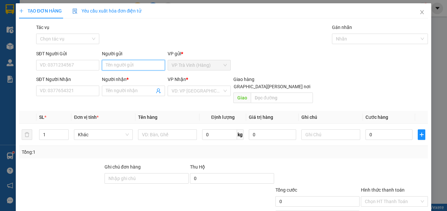
click at [126, 66] on input "Người gửi" at bounding box center [133, 65] width 63 height 11
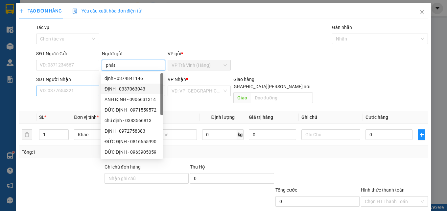
type input "phát"
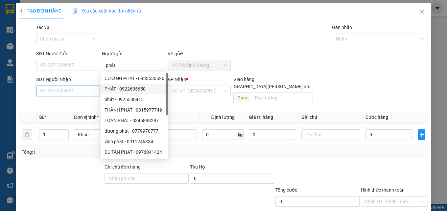
click at [77, 94] on input "SĐT Người Nhận" at bounding box center [67, 90] width 63 height 11
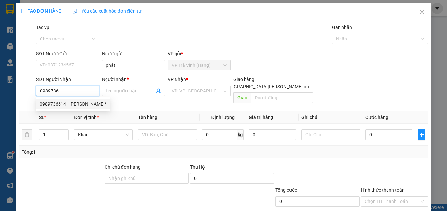
click at [74, 103] on div "0989736614 - [PERSON_NAME]*" at bounding box center [73, 103] width 67 height 7
type input "0989736614"
type input "thuận*"
type input "30.000"
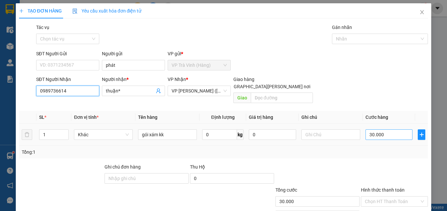
type input "0989736614"
click at [380, 129] on input "30.000" at bounding box center [388, 134] width 47 height 11
type input "2"
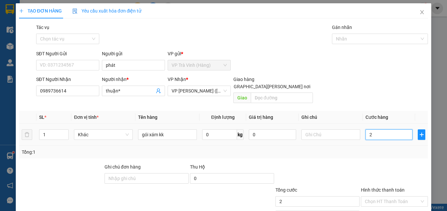
type input "20"
click at [389, 196] on input "Hình thức thanh toán" at bounding box center [392, 201] width 55 height 10
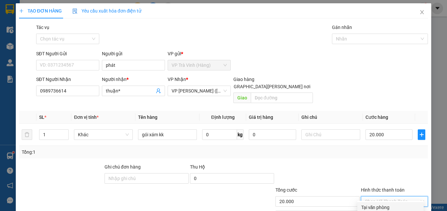
click at [389, 203] on div "Tại văn phòng" at bounding box center [390, 206] width 58 height 7
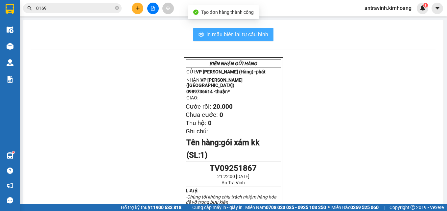
click at [254, 34] on span "In mẫu biên lai tự cấu hình" at bounding box center [237, 34] width 62 height 8
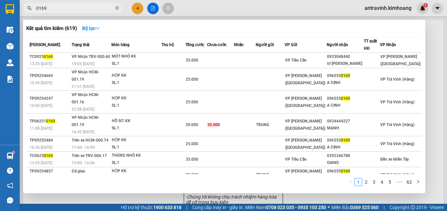
click at [67, 10] on input "0169" at bounding box center [75, 8] width 78 height 7
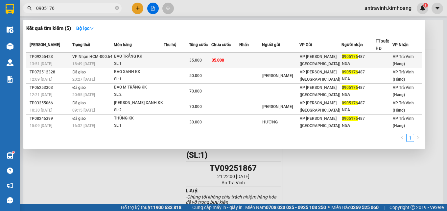
click at [239, 61] on td "35.000" at bounding box center [225, 60] width 28 height 15
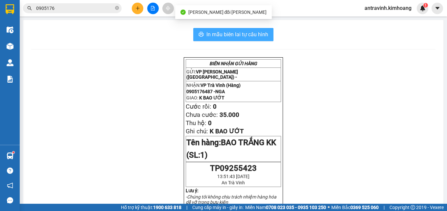
click at [251, 35] on span "In mẫu biên lai tự cấu hình" at bounding box center [237, 34] width 62 height 8
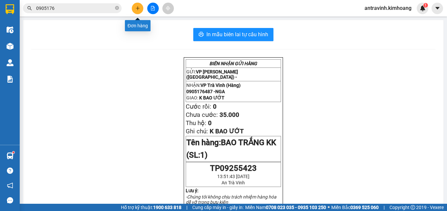
click at [136, 10] on icon "plus" at bounding box center [137, 8] width 5 height 5
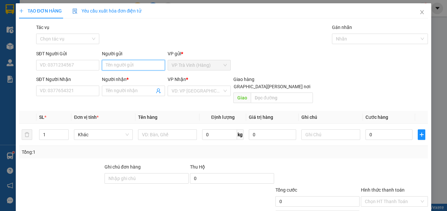
click at [135, 64] on input "Người gửi" at bounding box center [133, 65] width 63 height 11
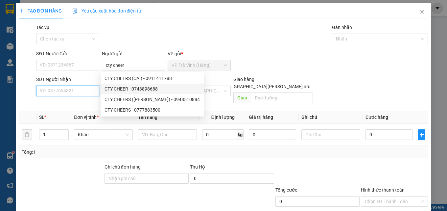
click at [82, 90] on input "SĐT Người Nhận" at bounding box center [67, 90] width 63 height 11
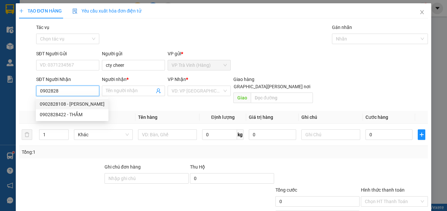
click at [79, 102] on div "0902828108 - [PERSON_NAME]" at bounding box center [72, 103] width 65 height 7
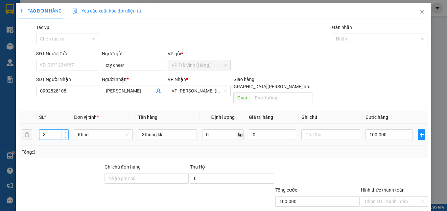
click at [55, 129] on input "3" at bounding box center [53, 134] width 29 height 10
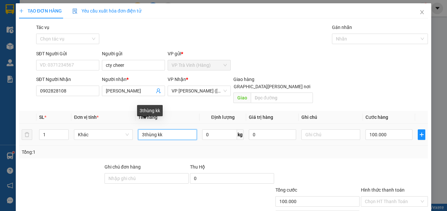
click at [168, 129] on input "3thùng kk" at bounding box center [167, 134] width 59 height 11
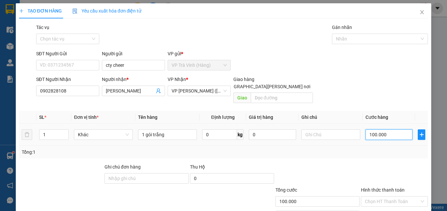
click at [393, 129] on input "100.000" at bounding box center [388, 134] width 47 height 11
click at [393, 196] on input "Hình thức thanh toán" at bounding box center [392, 201] width 55 height 10
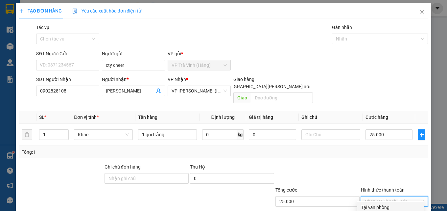
click at [392, 203] on div "Tại văn phòng" at bounding box center [390, 206] width 58 height 7
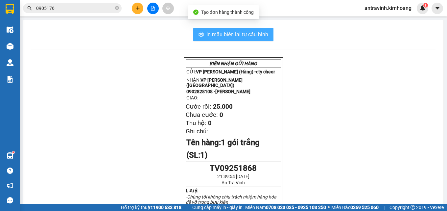
click at [260, 34] on span "In mẫu biên lai tự cấu hình" at bounding box center [237, 34] width 62 height 8
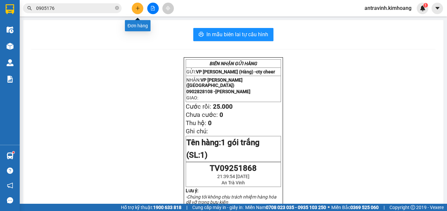
click at [139, 8] on icon "plus" at bounding box center [137, 8] width 5 height 5
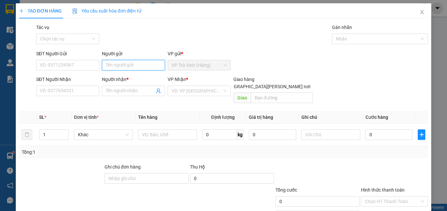
click at [144, 65] on input "Người gửi" at bounding box center [133, 65] width 63 height 11
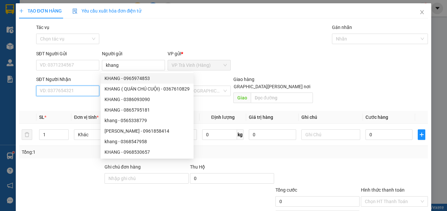
click at [74, 91] on input "SĐT Người Nhận" at bounding box center [67, 90] width 63 height 11
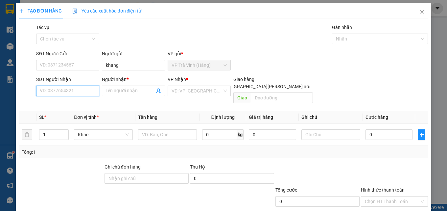
click at [74, 91] on input "SĐT Người Nhận" at bounding box center [67, 90] width 63 height 11
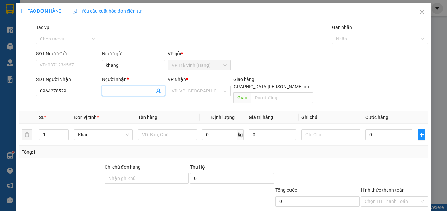
click at [114, 90] on input "Người nhận *" at bounding box center [130, 90] width 49 height 7
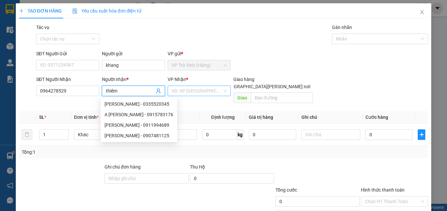
click at [194, 91] on input "search" at bounding box center [196, 91] width 51 height 10
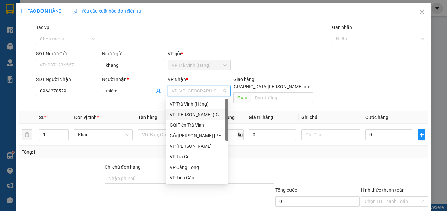
click at [192, 113] on div "VP [PERSON_NAME] ([GEOGRAPHIC_DATA])" at bounding box center [196, 114] width 55 height 7
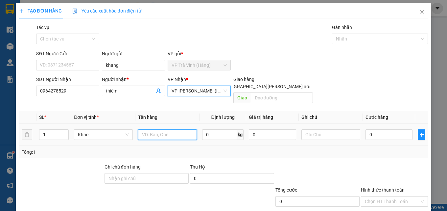
click at [169, 130] on input "text" at bounding box center [167, 134] width 59 height 11
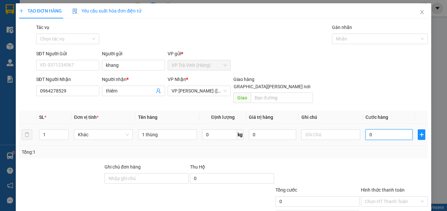
click at [389, 129] on input "0" at bounding box center [388, 134] width 47 height 11
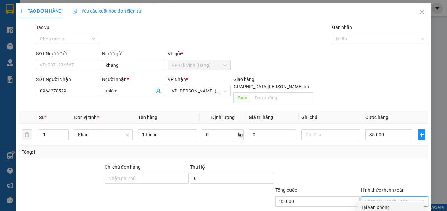
click at [397, 196] on input "Hình thức thanh toán" at bounding box center [392, 201] width 55 height 10
click at [379, 203] on div "Tại văn phòng" at bounding box center [390, 206] width 58 height 7
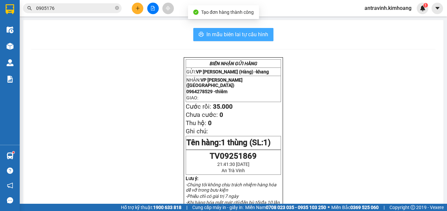
click at [260, 30] on button "In mẫu biên lai tự cấu hình" at bounding box center [233, 34] width 80 height 13
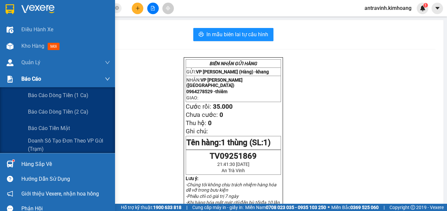
click at [17, 81] on div "Báo cáo" at bounding box center [57, 79] width 115 height 16
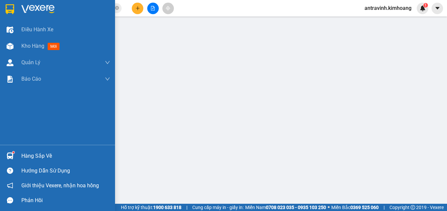
click at [37, 158] on div "Hàng sắp về" at bounding box center [65, 156] width 89 height 10
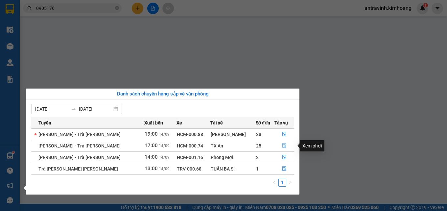
click at [282, 146] on icon "file-done" at bounding box center [284, 145] width 5 height 5
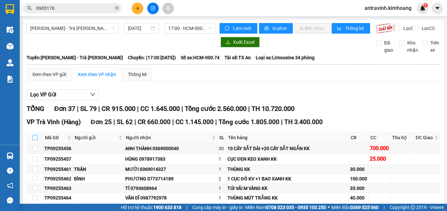
click at [36, 135] on input "checkbox" at bounding box center [35, 137] width 5 height 5
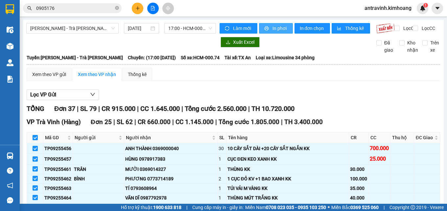
click at [282, 27] on span "In phơi" at bounding box center [279, 28] width 15 height 7
click at [135, 9] on button at bounding box center [137, 8] width 11 height 11
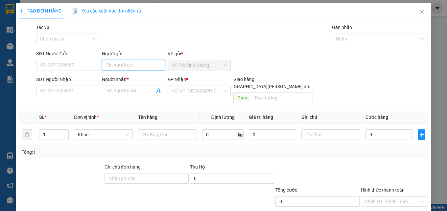
click at [124, 65] on input "Người gửi" at bounding box center [133, 65] width 63 height 11
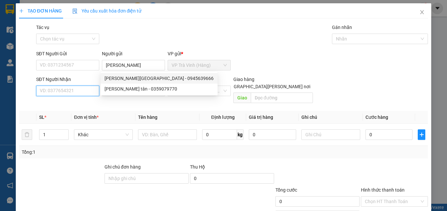
click at [80, 90] on input "SĐT Người Nhận" at bounding box center [67, 90] width 63 height 11
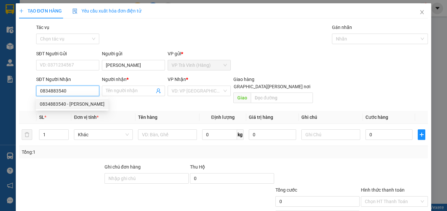
click at [70, 104] on div "0834883540 - [PERSON_NAME]" at bounding box center [72, 103] width 65 height 7
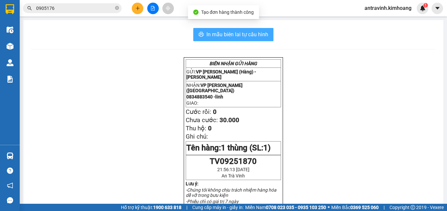
click at [262, 32] on span "In mẫu biên lai tự cấu hình" at bounding box center [237, 34] width 62 height 8
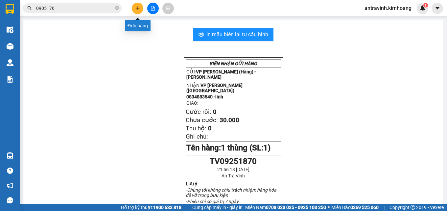
click at [136, 9] on icon "plus" at bounding box center [137, 8] width 5 height 5
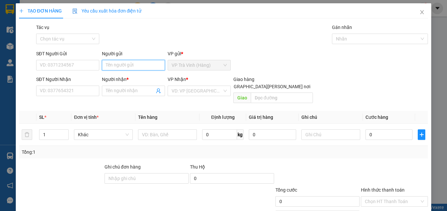
click at [117, 70] on input "Người gửi" at bounding box center [133, 65] width 63 height 11
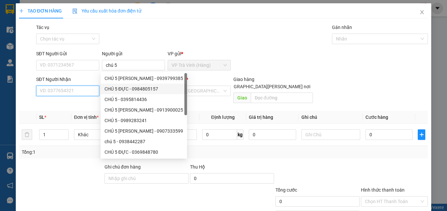
click at [90, 93] on input "SĐT Người Nhận" at bounding box center [67, 90] width 63 height 11
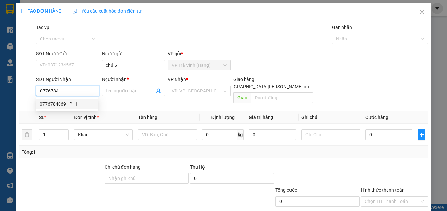
click at [77, 105] on div "0776784069 - PHI" at bounding box center [67, 103] width 55 height 7
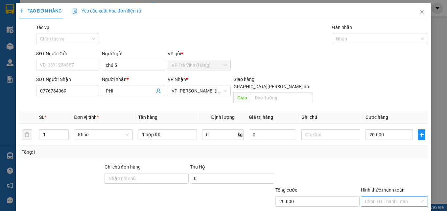
click at [383, 196] on input "Hình thức thanh toán" at bounding box center [392, 201] width 55 height 10
click at [379, 203] on div "Tại văn phòng" at bounding box center [390, 206] width 58 height 7
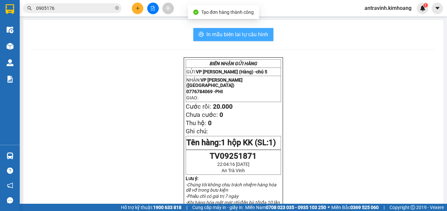
click at [265, 34] on span "In mẫu biên lai tự cấu hình" at bounding box center [237, 34] width 62 height 8
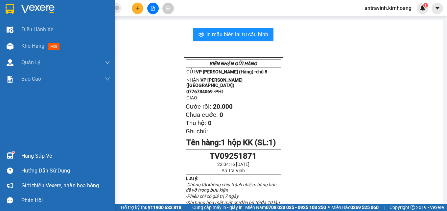
click at [14, 154] on div at bounding box center [9, 155] width 11 height 11
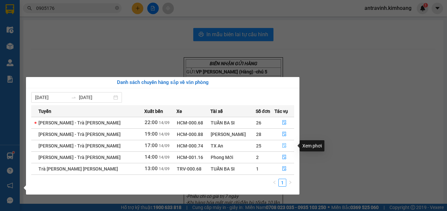
click at [282, 145] on icon "file-done" at bounding box center [284, 145] width 5 height 5
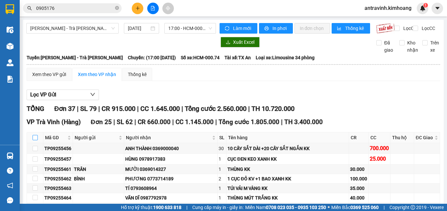
click at [34, 135] on input "checkbox" at bounding box center [35, 137] width 5 height 5
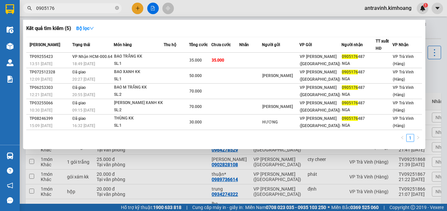
click at [88, 10] on input "0905176" at bounding box center [75, 8] width 78 height 7
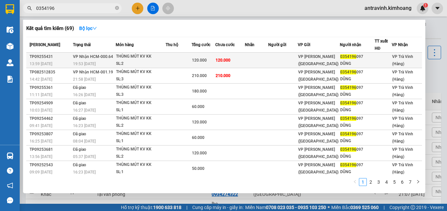
click at [214, 60] on div "120.000" at bounding box center [203, 59] width 23 height 7
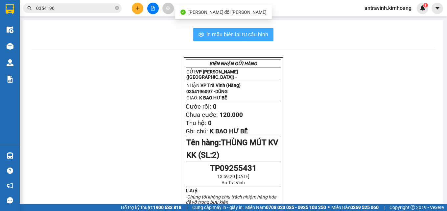
click at [260, 34] on span "In mẫu biên lai tự cấu hình" at bounding box center [237, 34] width 62 height 8
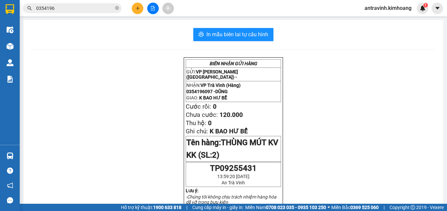
click at [92, 8] on input "0354196" at bounding box center [75, 8] width 78 height 7
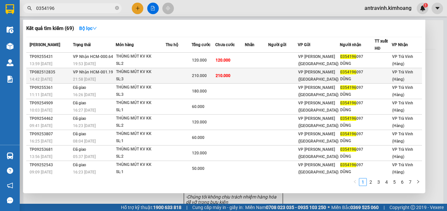
click at [238, 75] on td "210.000" at bounding box center [230, 75] width 30 height 15
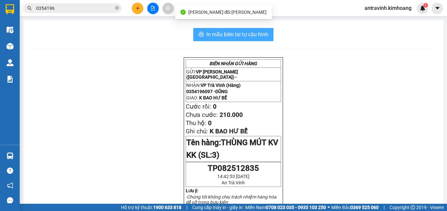
click at [242, 34] on span "In mẫu biên lai tự cấu hình" at bounding box center [237, 34] width 62 height 8
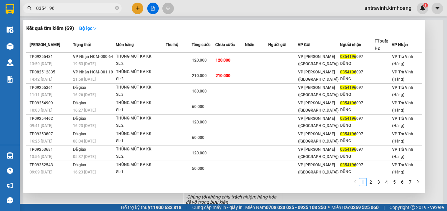
click at [69, 9] on input "0354196" at bounding box center [75, 8] width 78 height 7
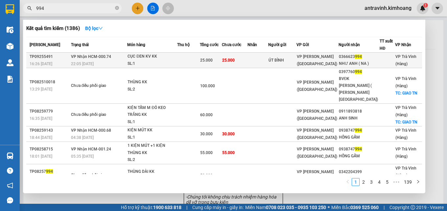
click at [242, 60] on td "25.000" at bounding box center [235, 60] width 26 height 15
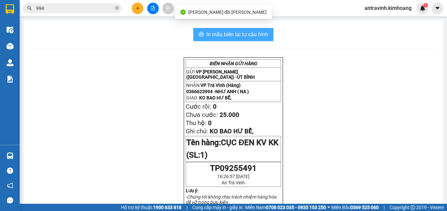
click at [250, 33] on span "In mẫu biên lai tự cấu hình" at bounding box center [237, 34] width 62 height 8
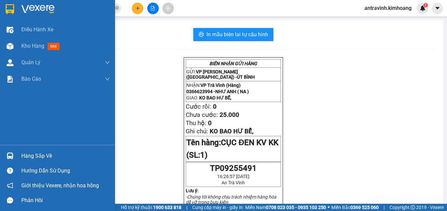
click at [22, 155] on div "Hàng sắp về" at bounding box center [65, 156] width 89 height 10
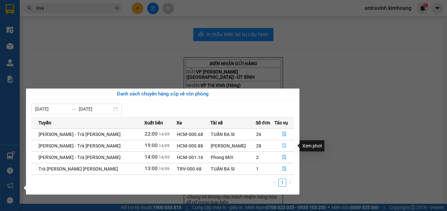
click at [282, 145] on icon "file-done" at bounding box center [284, 145] width 5 height 5
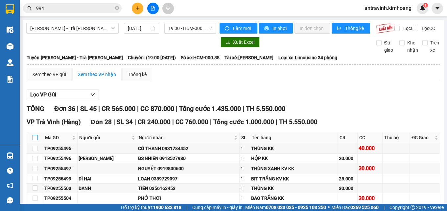
click at [35, 134] on label at bounding box center [35, 137] width 5 height 7
click at [35, 135] on input "checkbox" at bounding box center [35, 137] width 5 height 5
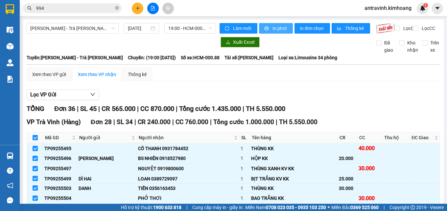
click at [273, 26] on span "In phơi" at bounding box center [279, 28] width 15 height 7
